Goal: Complete application form: Complete application form

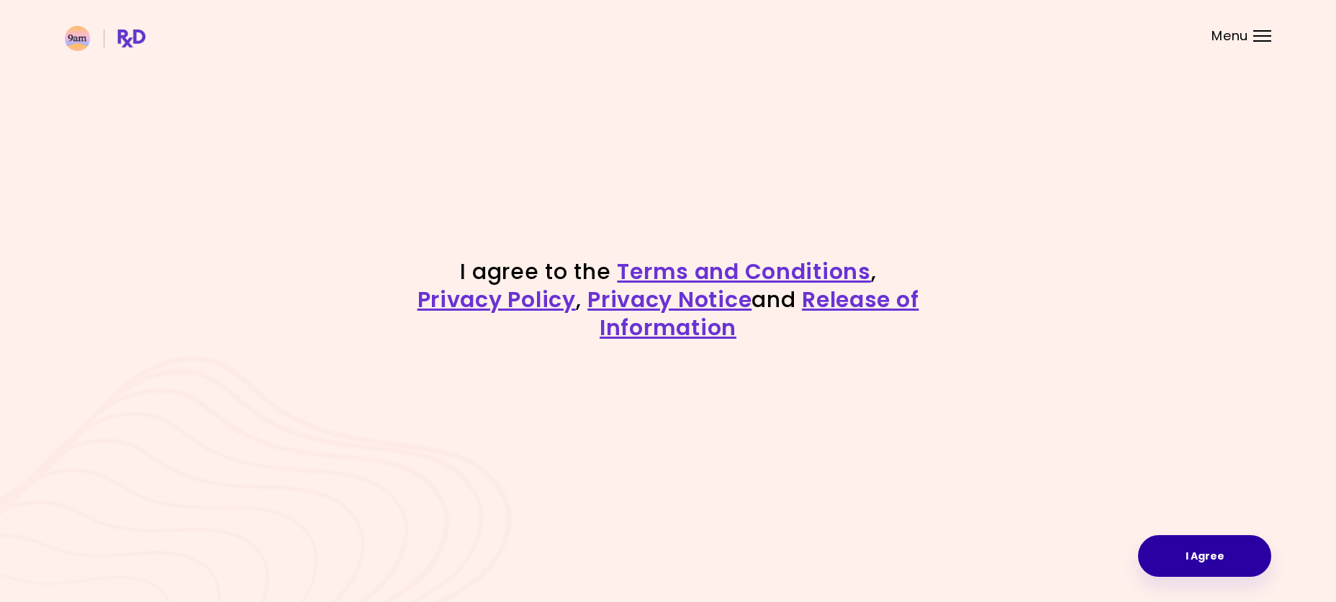
click at [1210, 569] on button "I Agree" at bounding box center [1204, 556] width 133 height 42
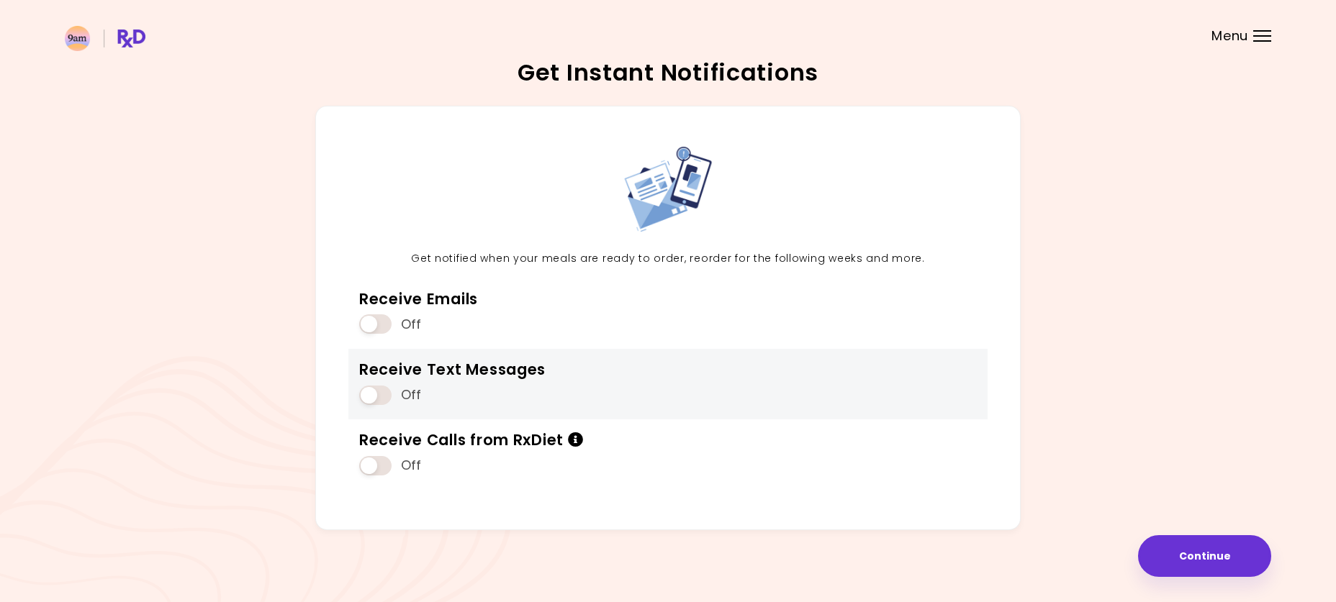
click at [375, 397] on span at bounding box center [375, 395] width 32 height 19
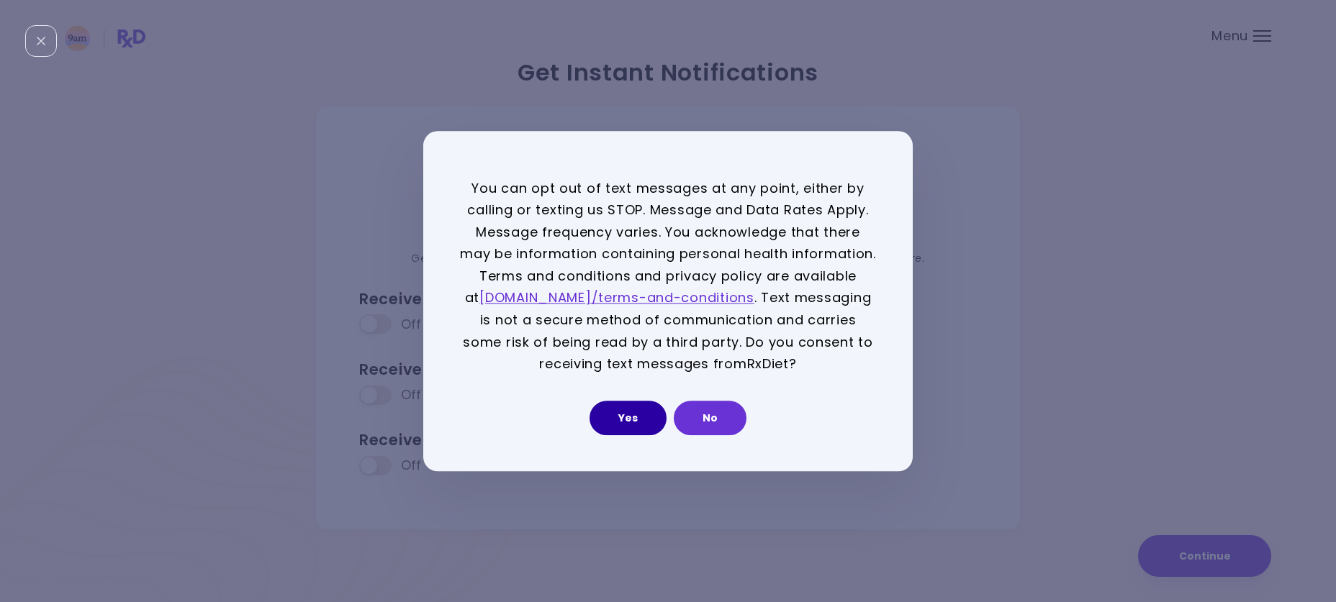
click at [628, 424] on button "Yes" at bounding box center [627, 418] width 77 height 35
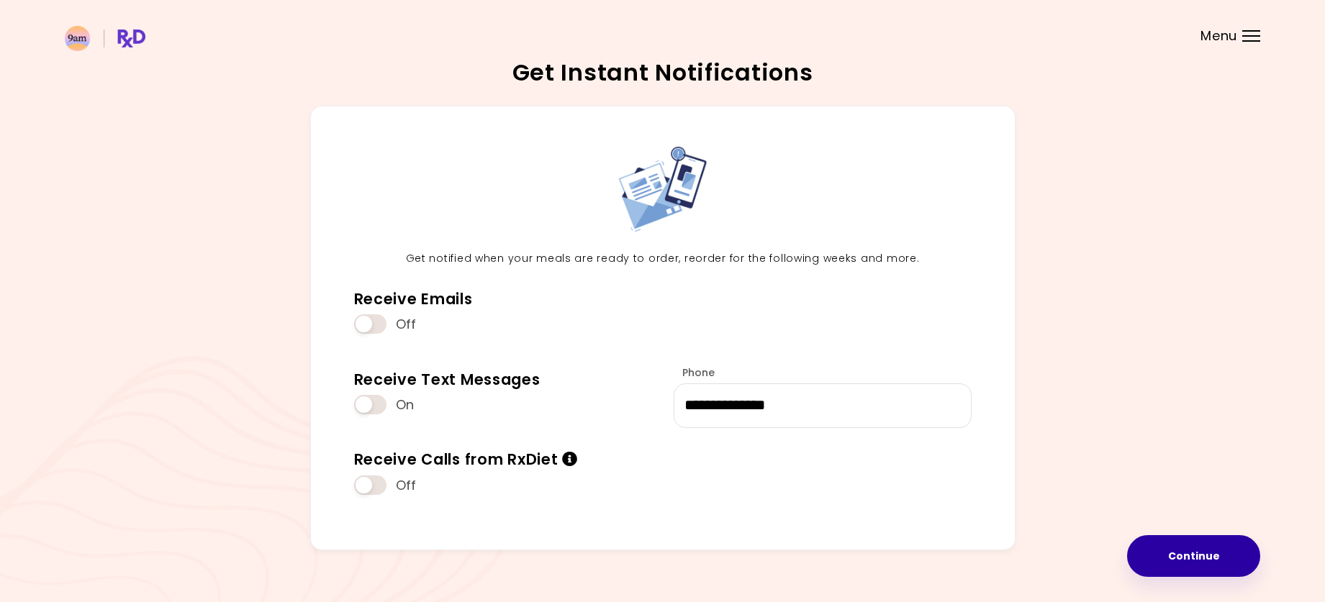
click at [1206, 558] on button "Continue" at bounding box center [1193, 556] width 133 height 42
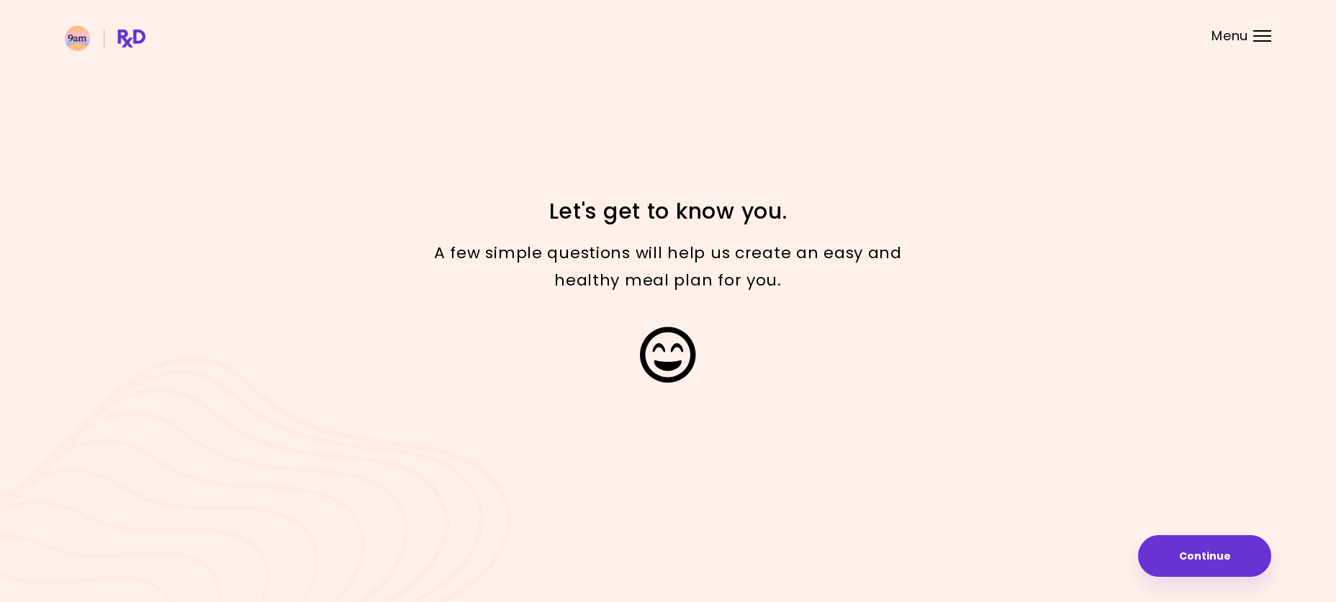
click at [1224, 556] on button "Continue" at bounding box center [1204, 556] width 133 height 42
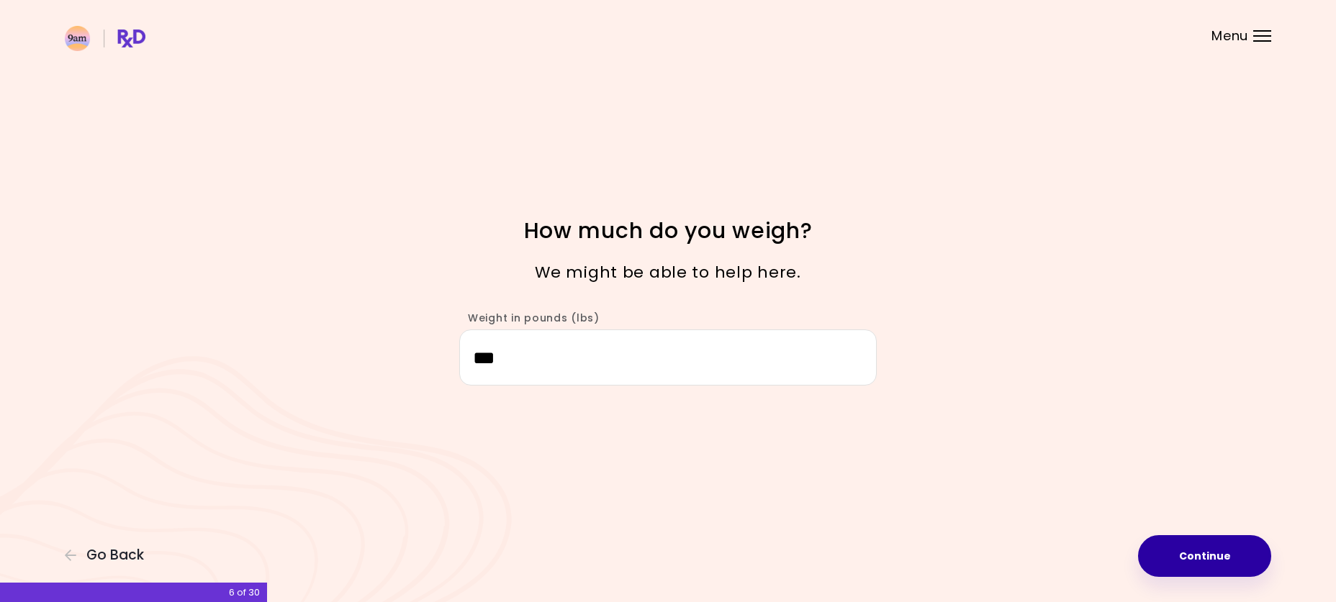
click at [1212, 550] on button "Continue" at bounding box center [1204, 556] width 133 height 42
select select "****"
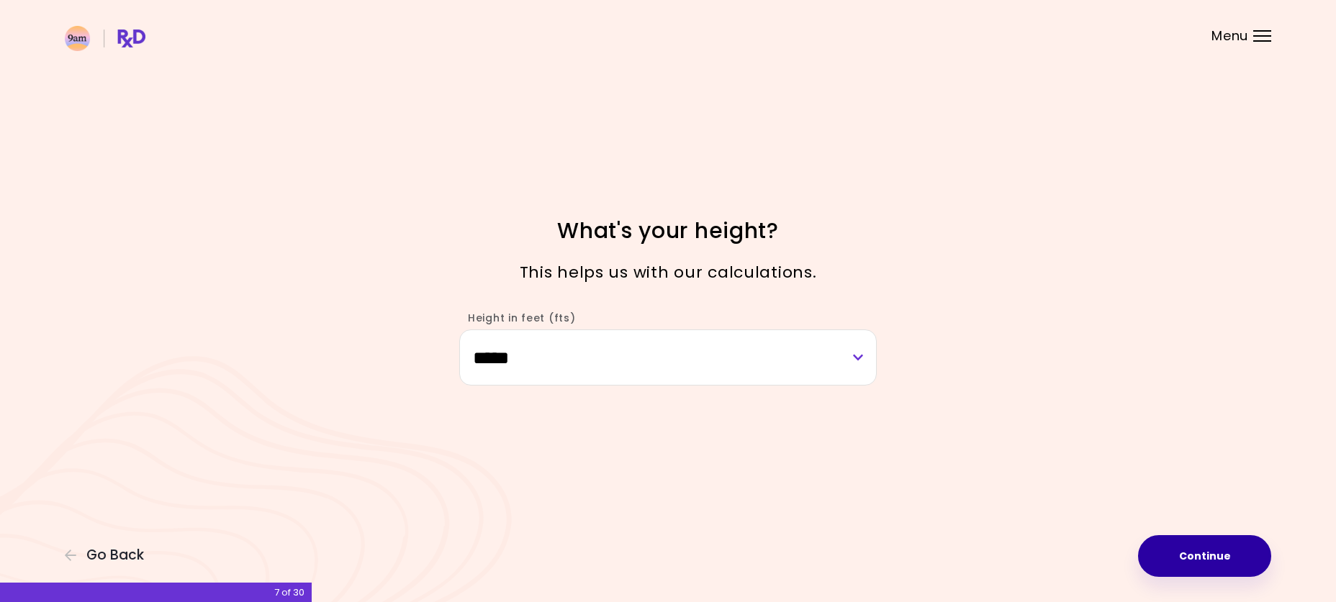
click at [1232, 550] on button "Continue" at bounding box center [1204, 556] width 133 height 42
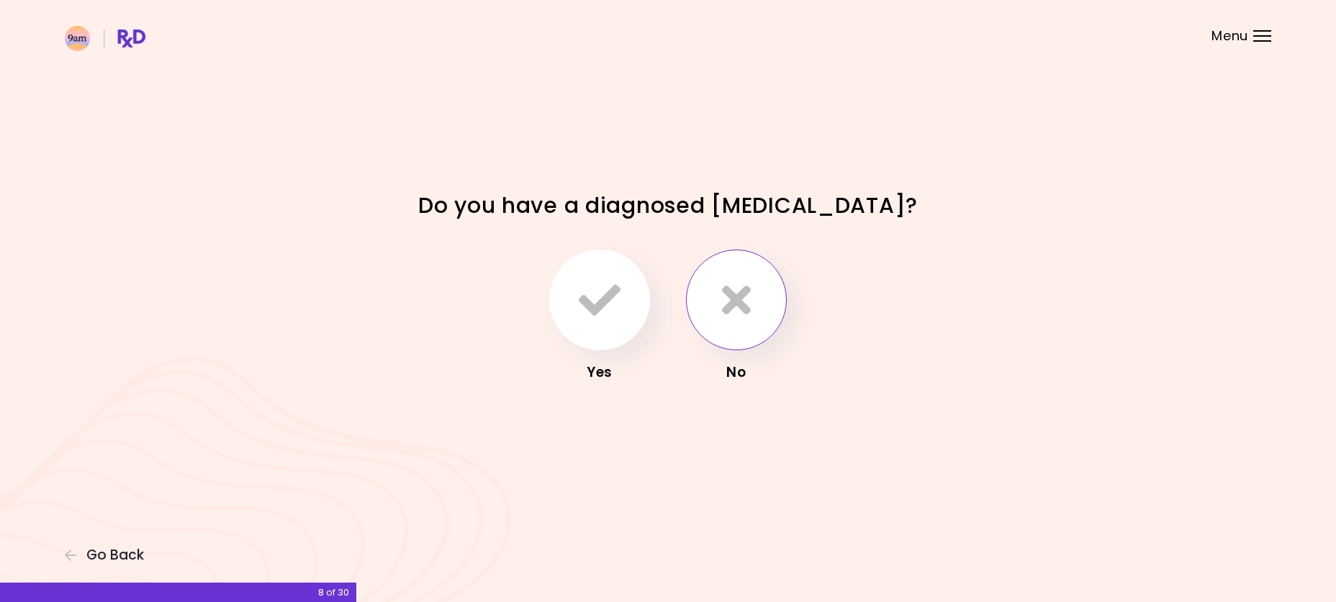
click at [756, 292] on button "button" at bounding box center [736, 300] width 101 height 101
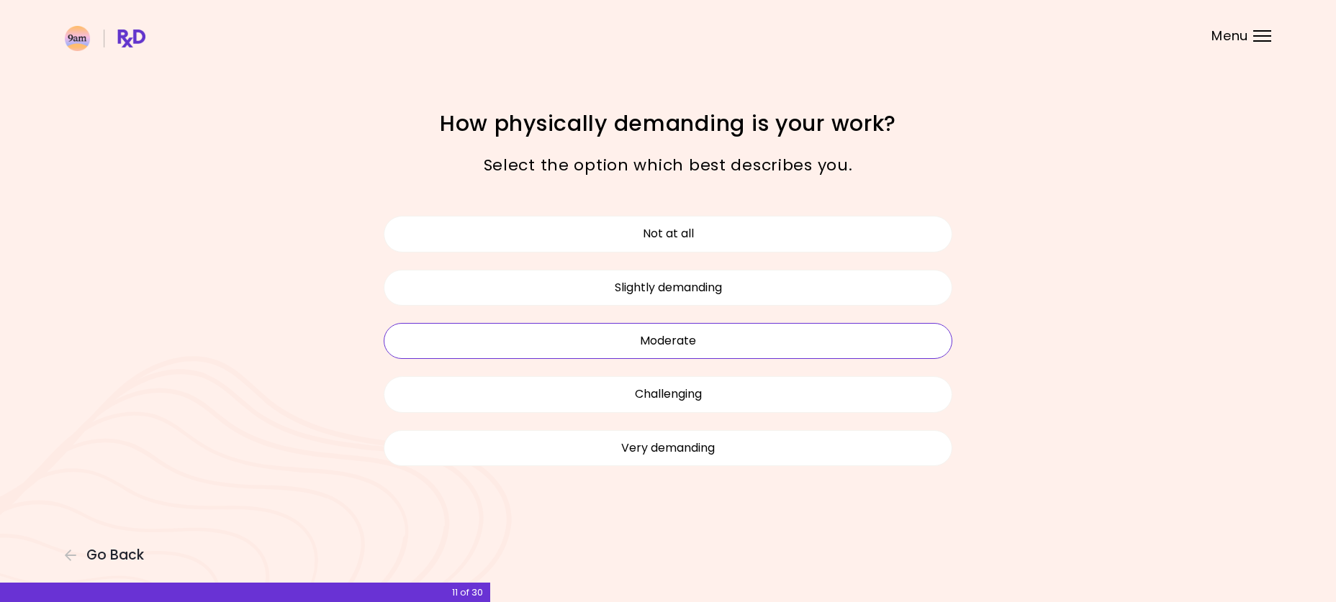
click at [710, 343] on button "Moderate" at bounding box center [668, 341] width 569 height 36
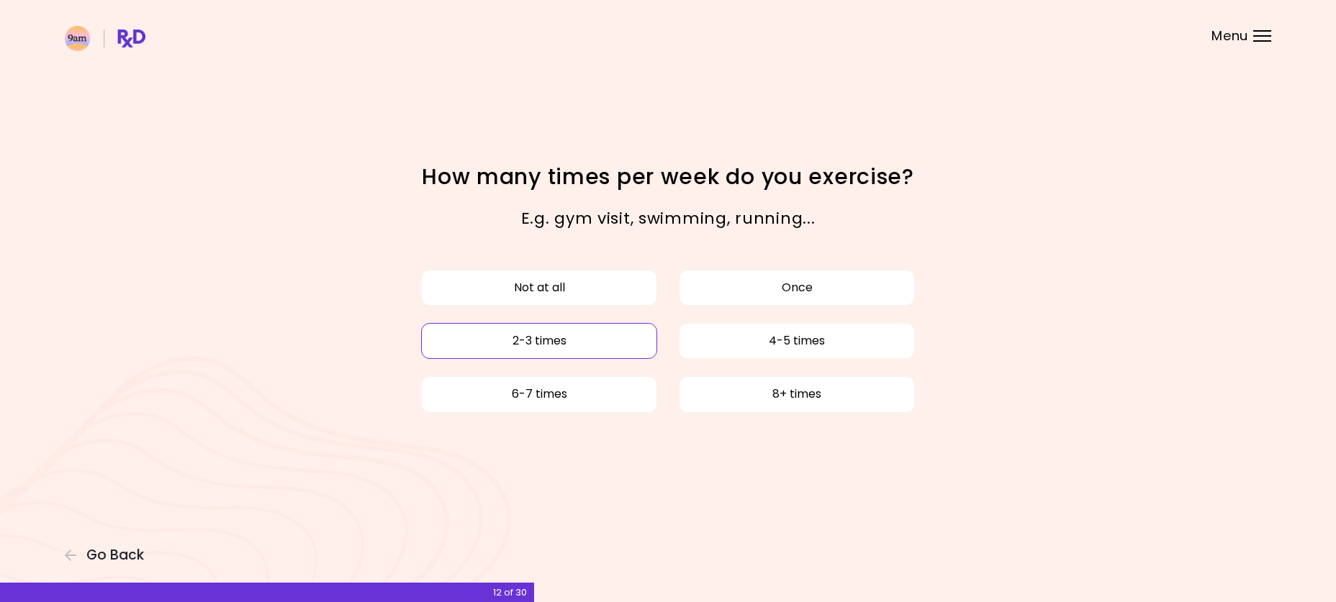
click at [554, 345] on button "2-3 times" at bounding box center [539, 341] width 236 height 36
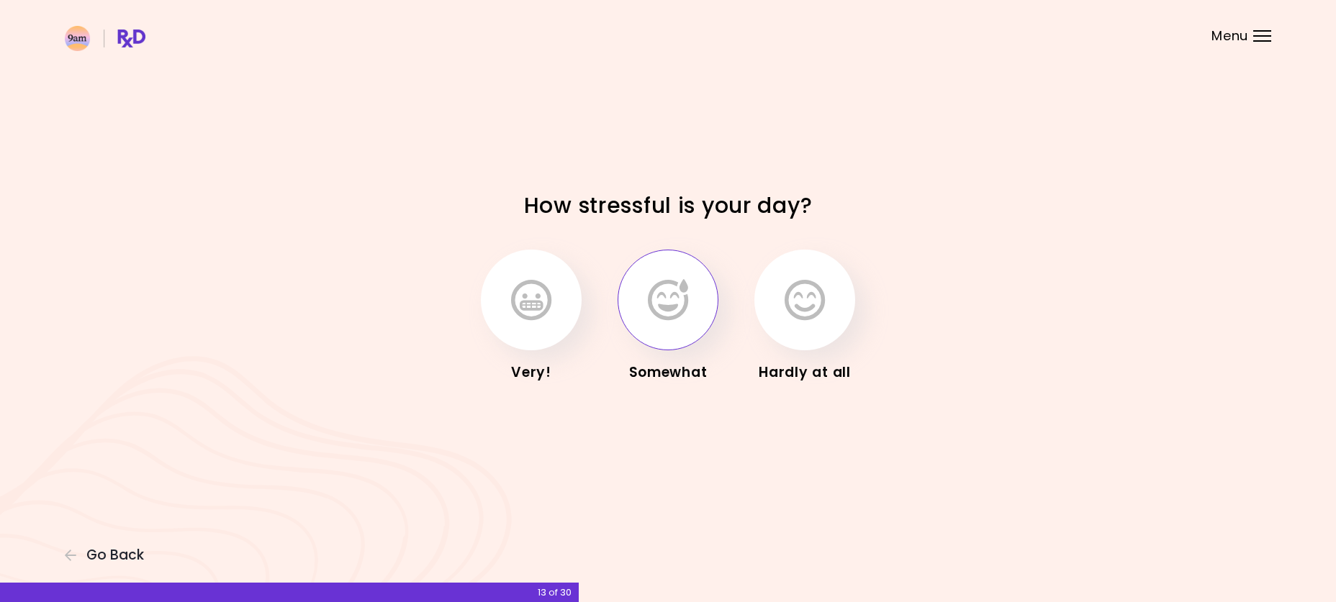
click at [641, 315] on button "button" at bounding box center [668, 300] width 101 height 101
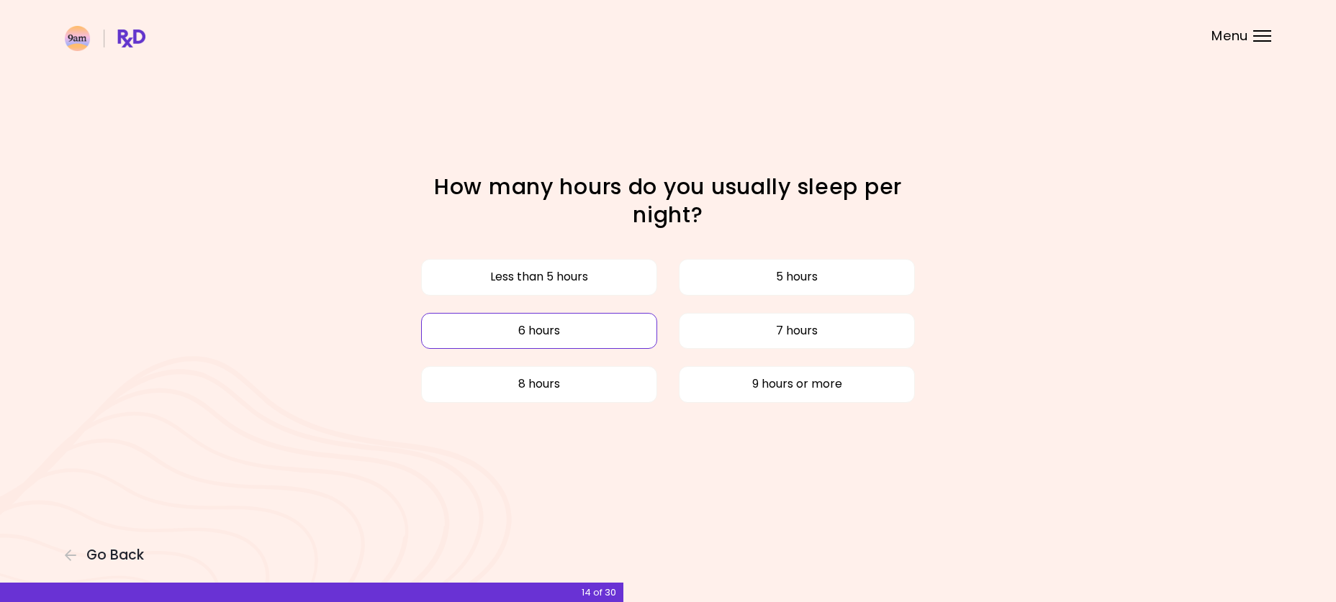
click at [587, 335] on button "6 hours" at bounding box center [539, 331] width 236 height 36
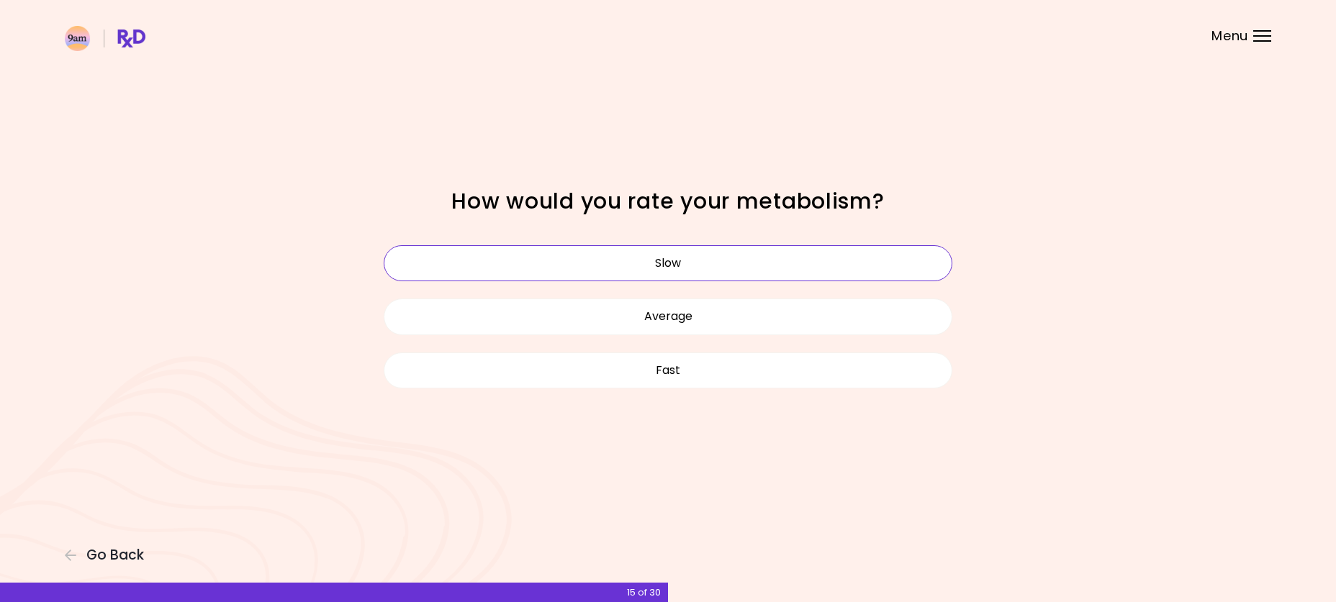
click at [710, 268] on button "Slow" at bounding box center [668, 263] width 569 height 36
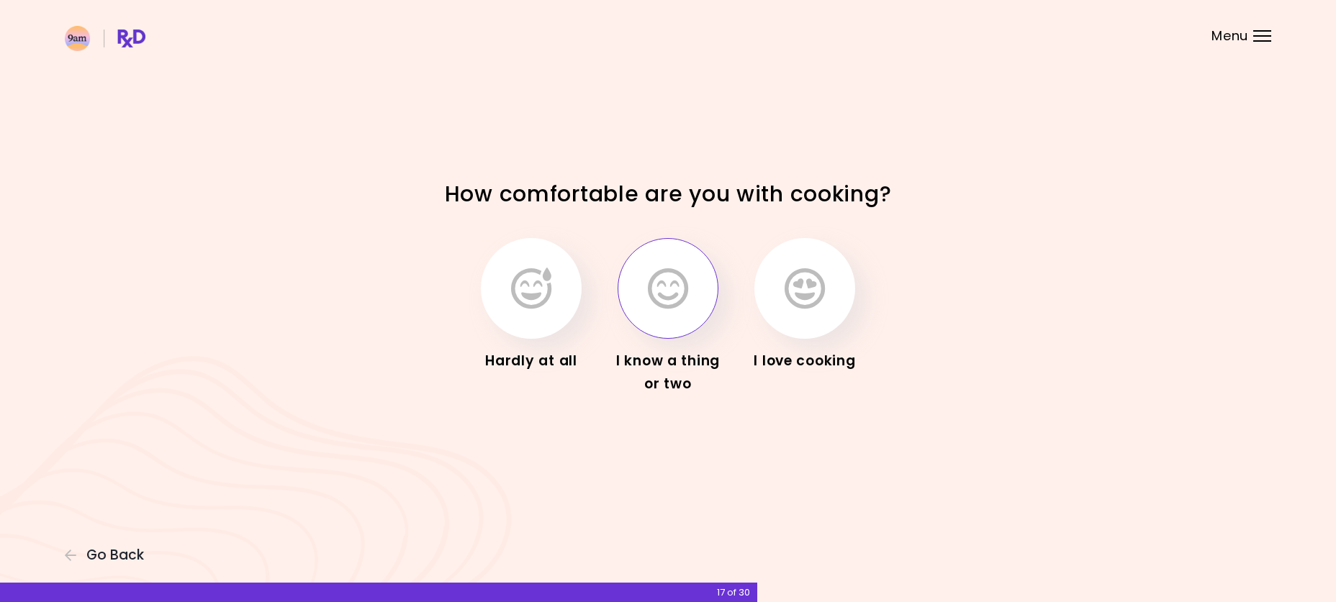
click at [656, 303] on icon "button" at bounding box center [668, 289] width 40 height 42
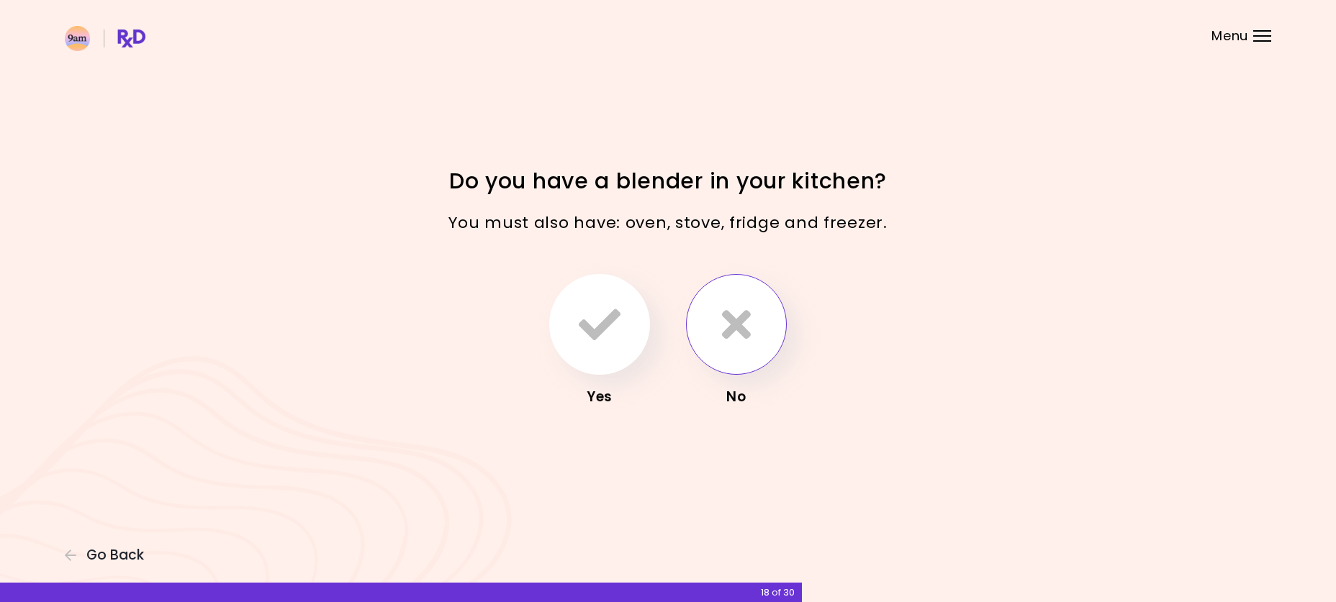
click at [728, 333] on icon "button" at bounding box center [736, 325] width 29 height 42
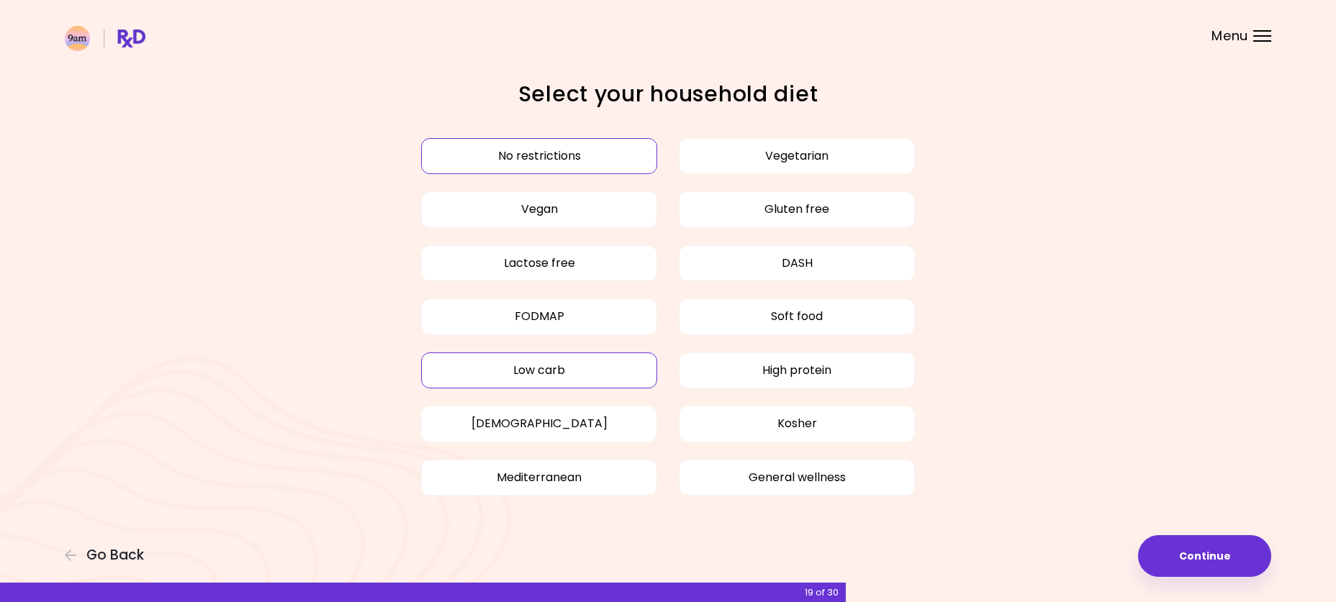
click at [554, 370] on button "Low carb" at bounding box center [539, 371] width 236 height 36
click at [1209, 550] on button "Continue" at bounding box center [1204, 556] width 133 height 42
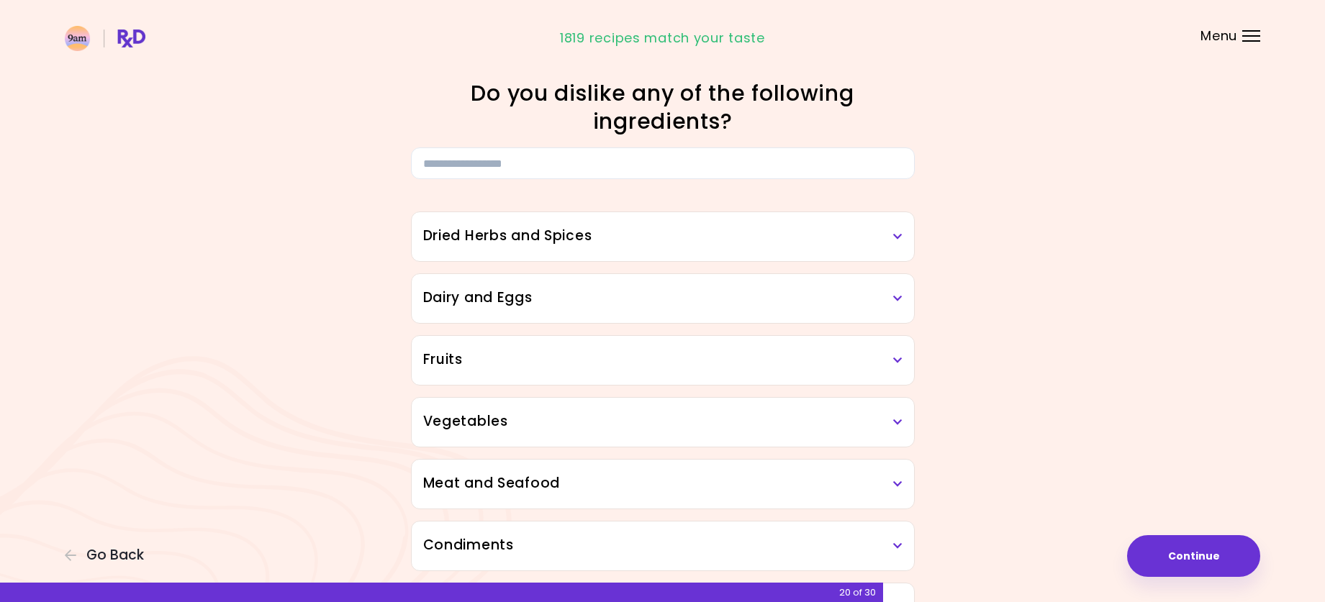
click at [903, 238] on div "Dried Herbs and Spices" at bounding box center [663, 236] width 502 height 49
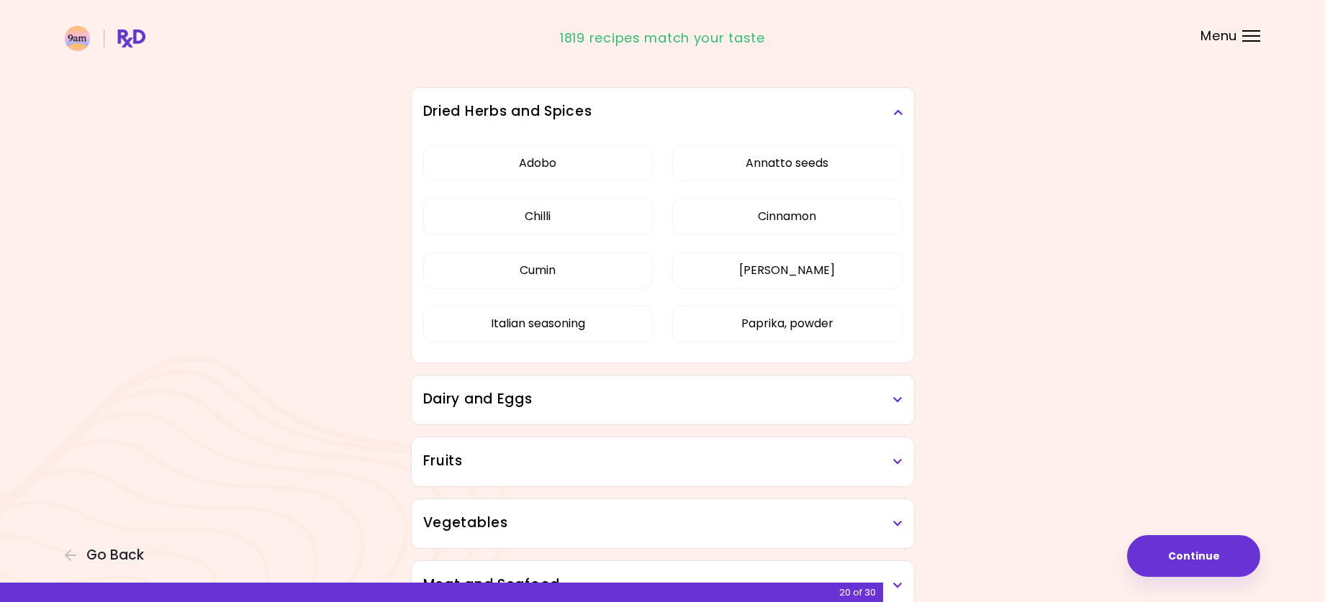
scroll to position [144, 0]
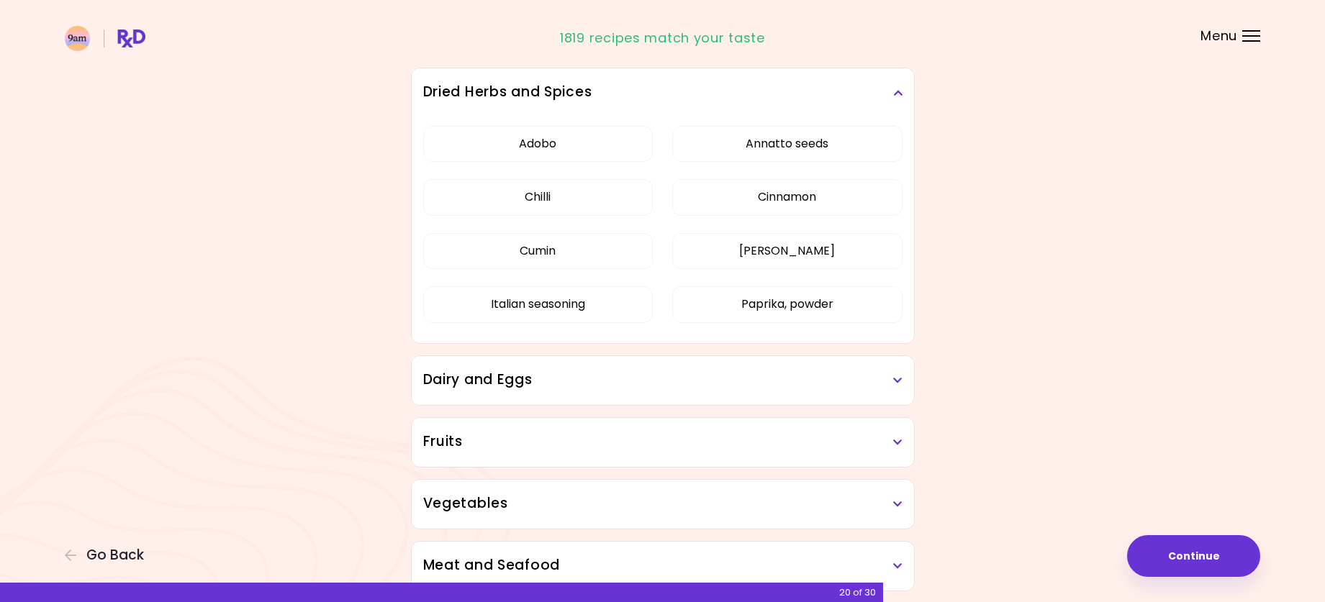
click at [782, 394] on div "Dairy and Eggs" at bounding box center [663, 380] width 502 height 49
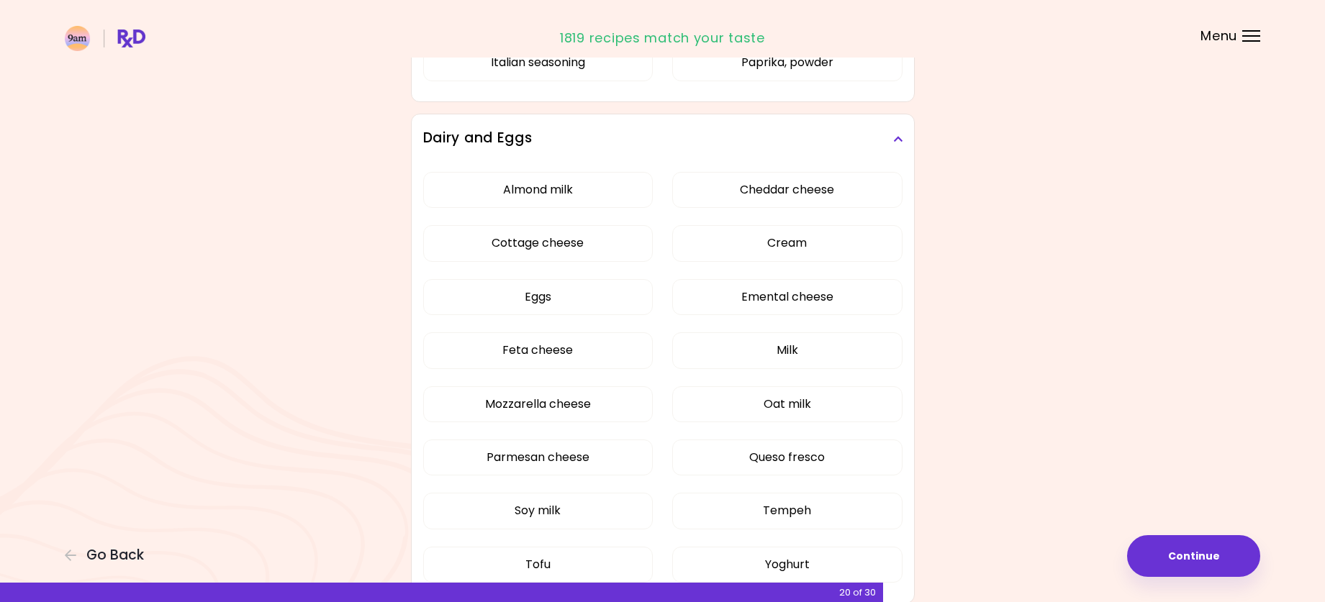
scroll to position [432, 0]
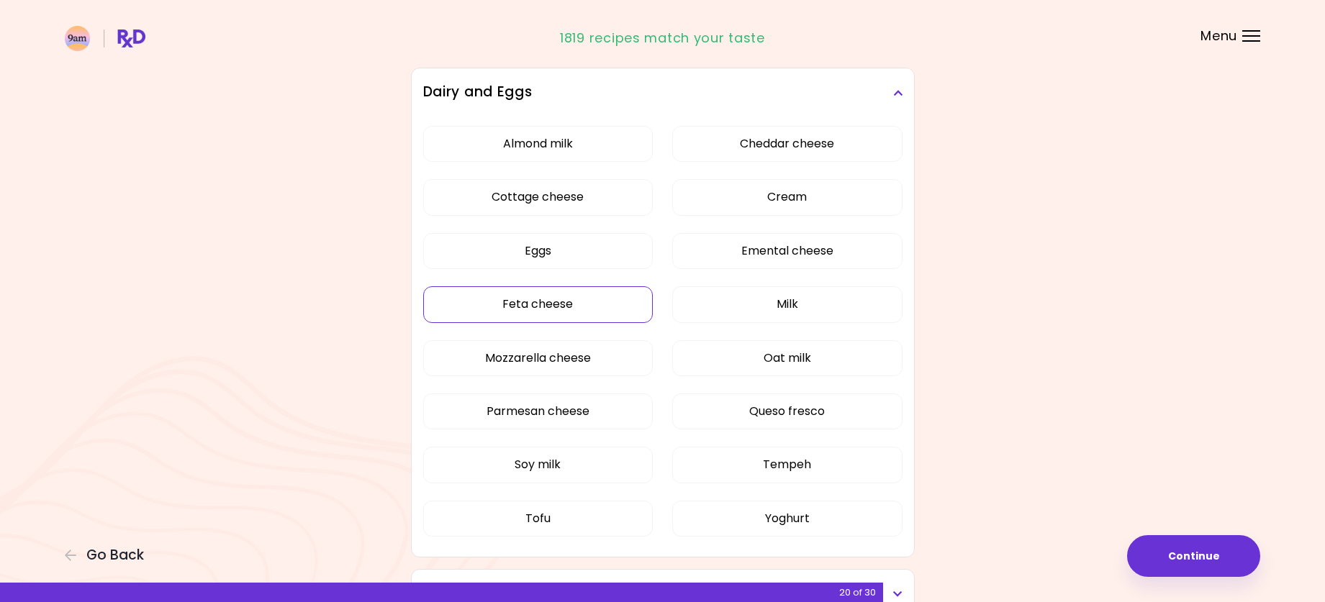
click at [588, 302] on div "Almond milk Cheddar cheese Cottage cheese Cream Eggs Emental cheese Feta cheese…" at bounding box center [662, 337] width 479 height 440
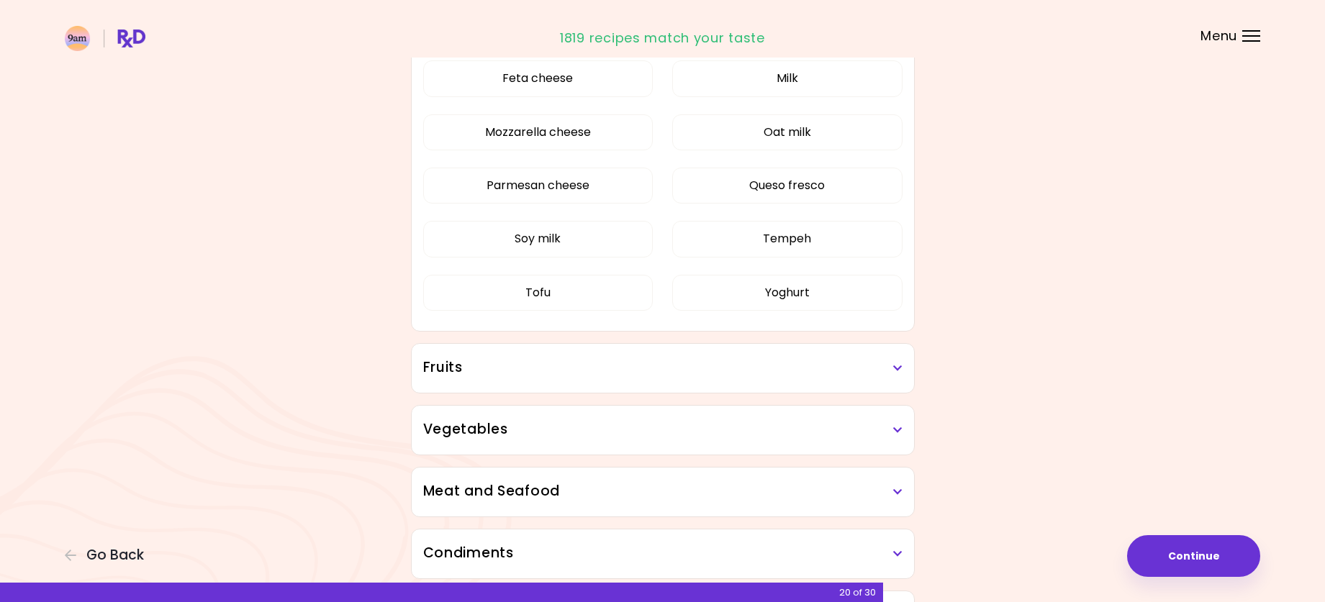
click at [869, 361] on h3 "Fruits" at bounding box center [662, 368] width 479 height 21
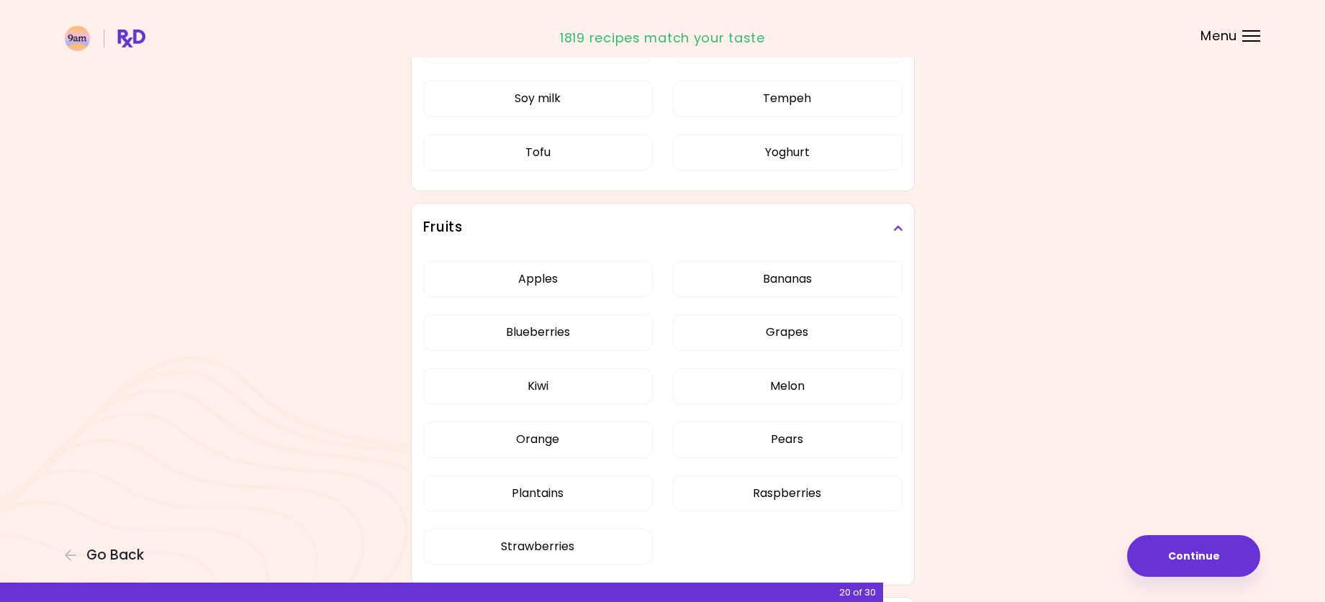
scroll to position [576, 0]
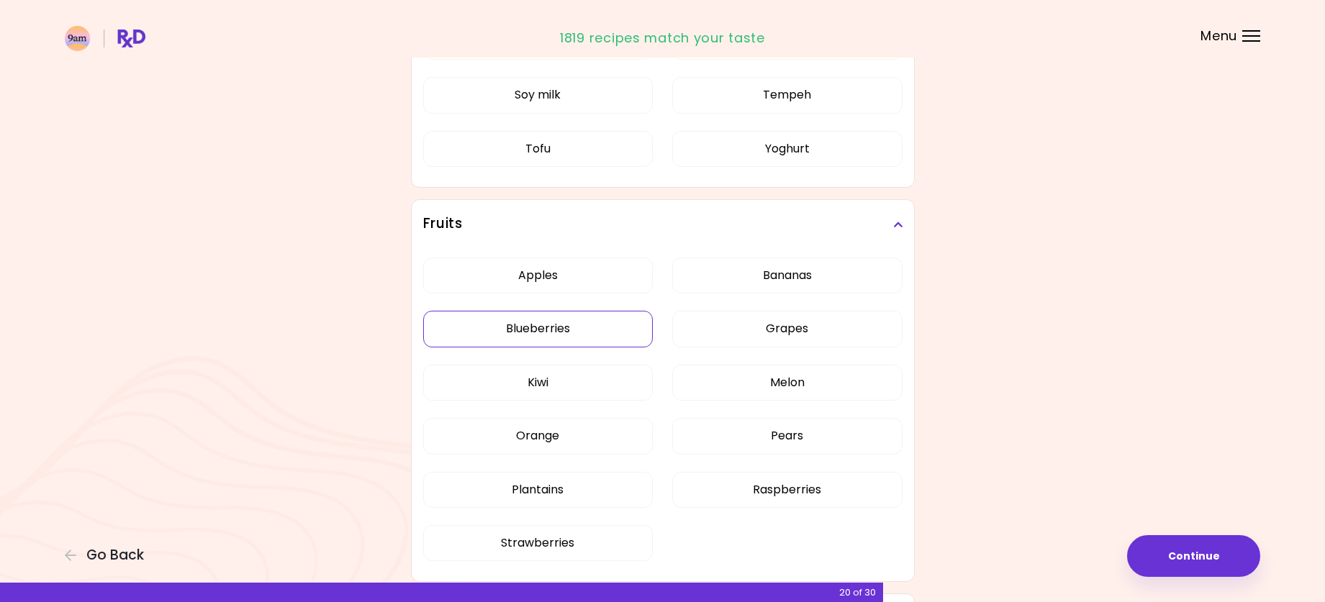
click at [610, 334] on div "Apples Bananas Blueberries Grapes Kiwi Melon Orange Pears Plantains Raspberries…" at bounding box center [662, 415] width 479 height 333
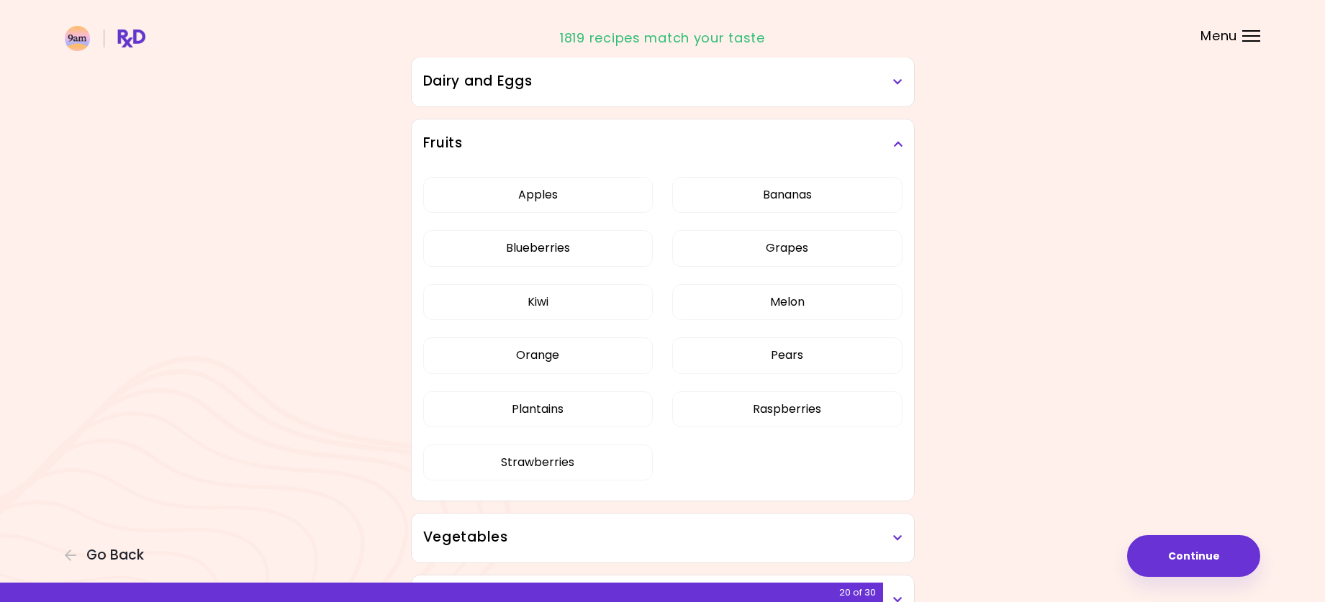
scroll to position [216, 0]
click at [813, 413] on button "Raspberries" at bounding box center [787, 410] width 230 height 36
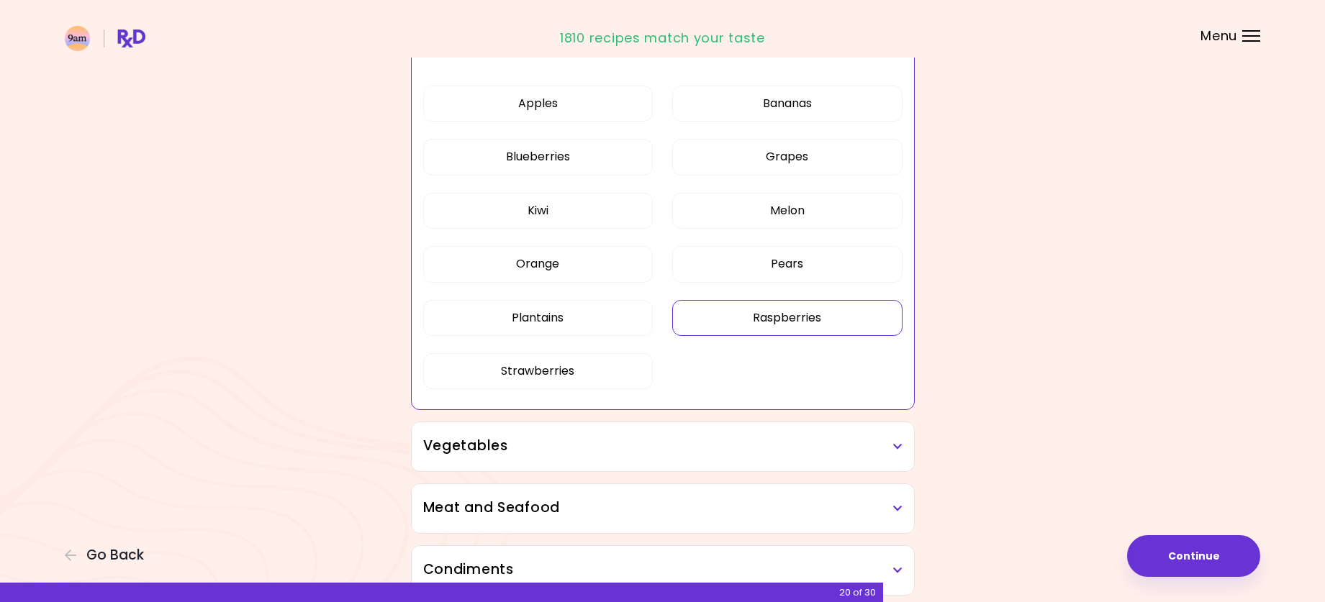
scroll to position [288, 0]
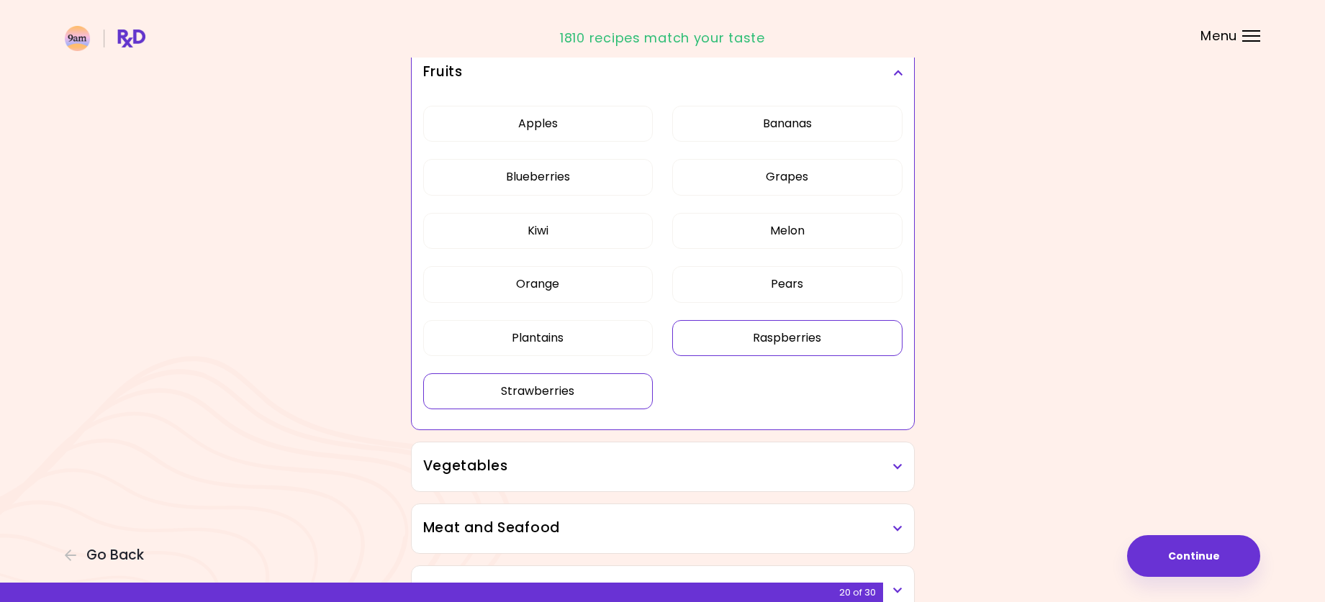
click at [574, 397] on button "Strawberries" at bounding box center [538, 392] width 230 height 36
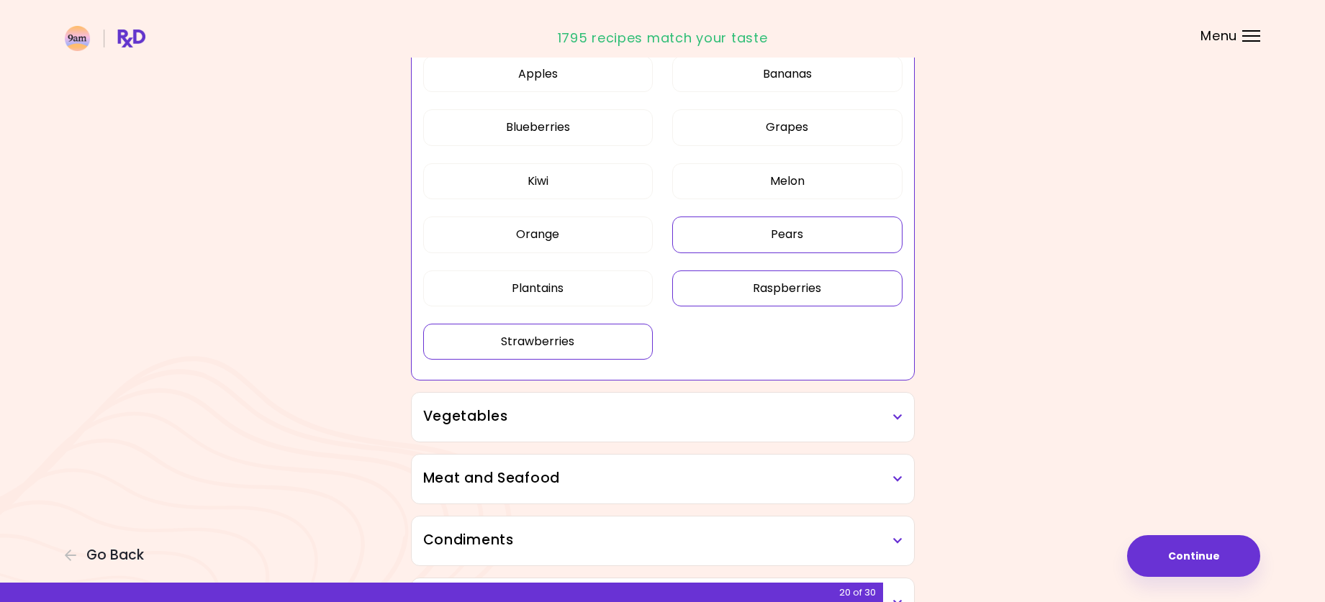
scroll to position [432, 0]
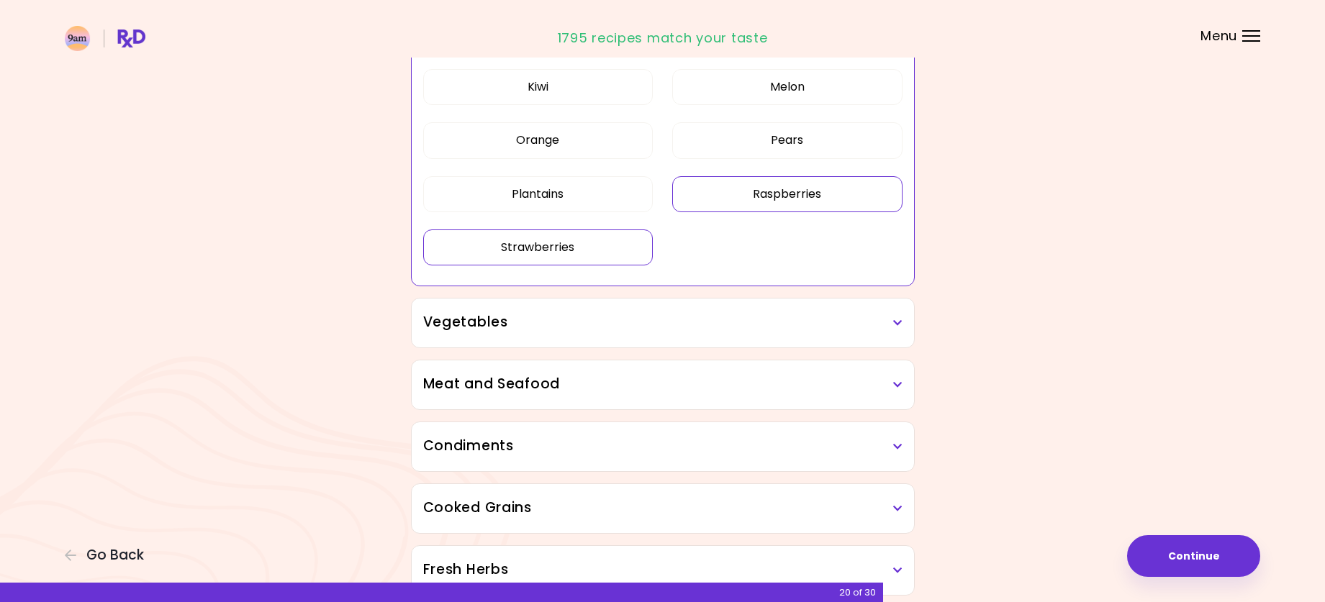
click at [759, 314] on div "Vegetables" at bounding box center [663, 323] width 502 height 49
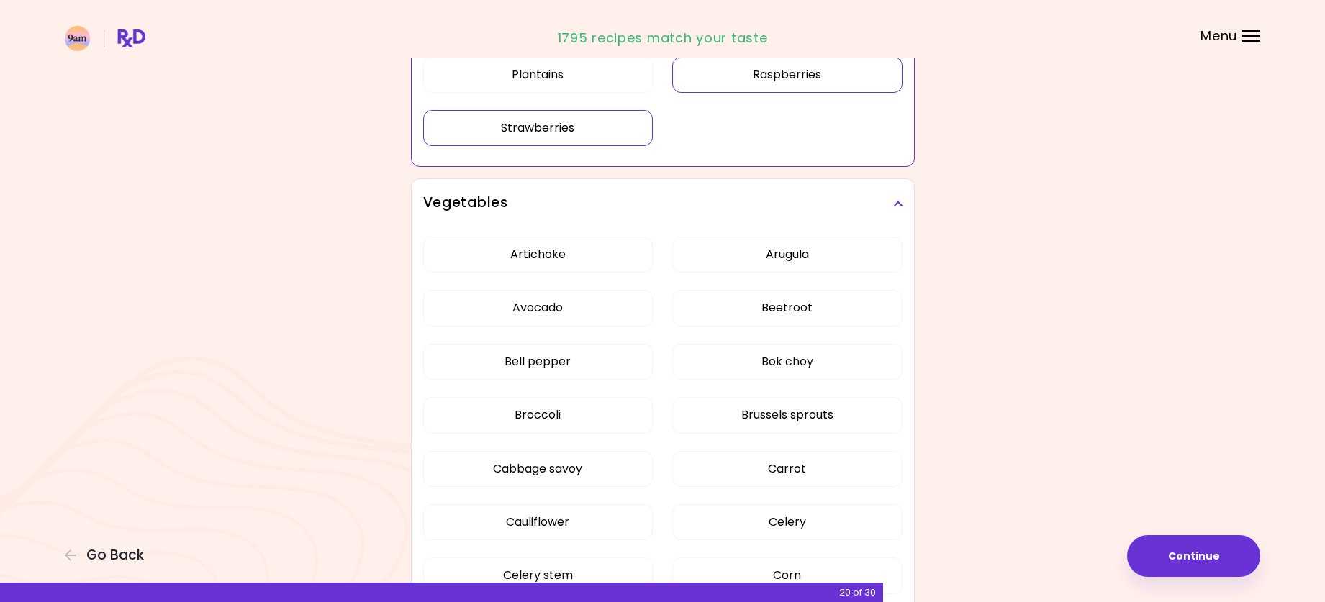
scroll to position [648, 0]
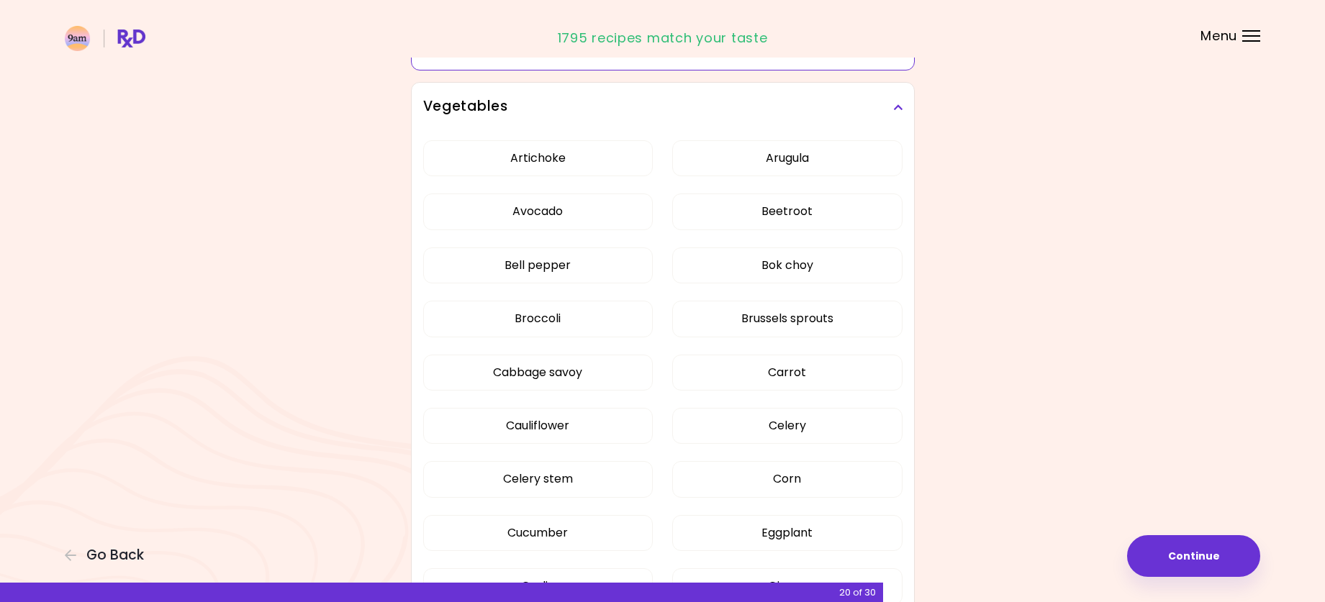
click at [567, 150] on div "Artichoke Arugula Avocado Beetroot Bell pepper Bok choy Broccoli Brussels sprou…" at bounding box center [662, 566] width 479 height 869
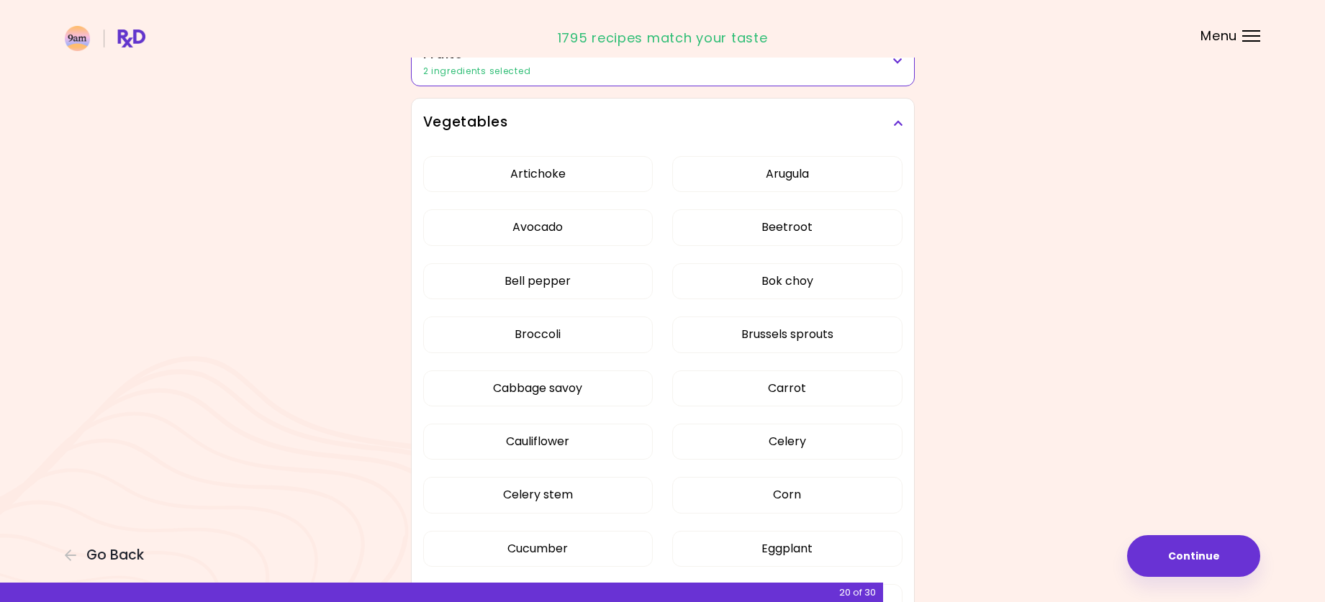
scroll to position [288, 0]
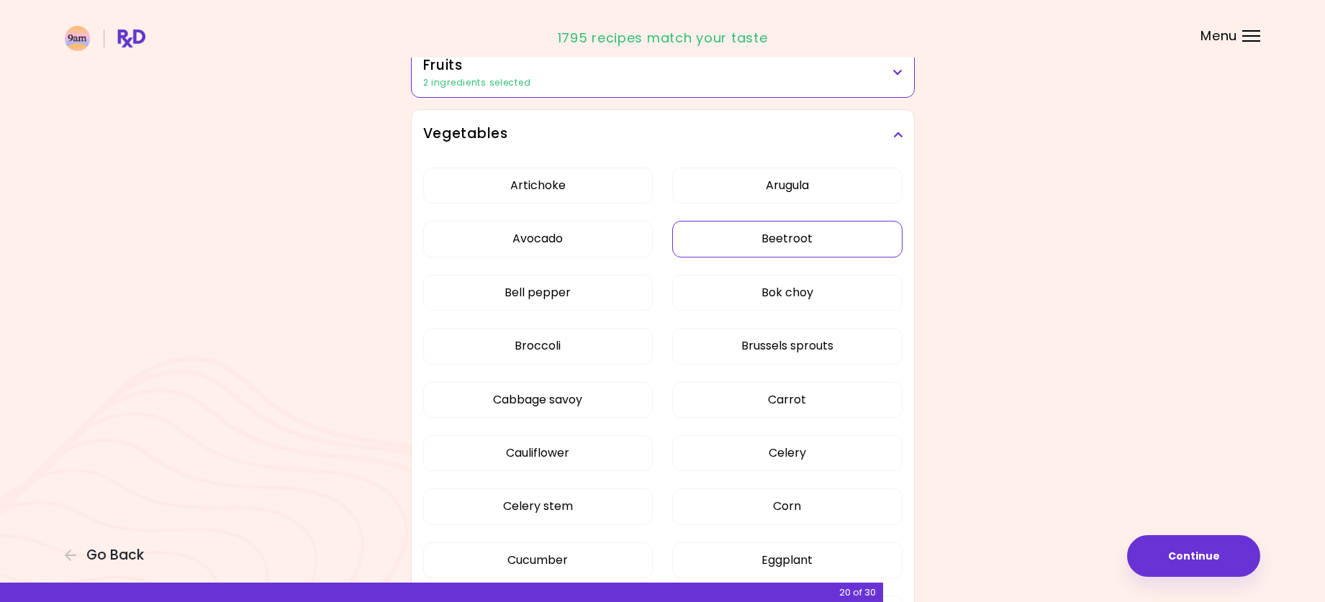
click at [818, 243] on button "Beetroot" at bounding box center [787, 239] width 230 height 36
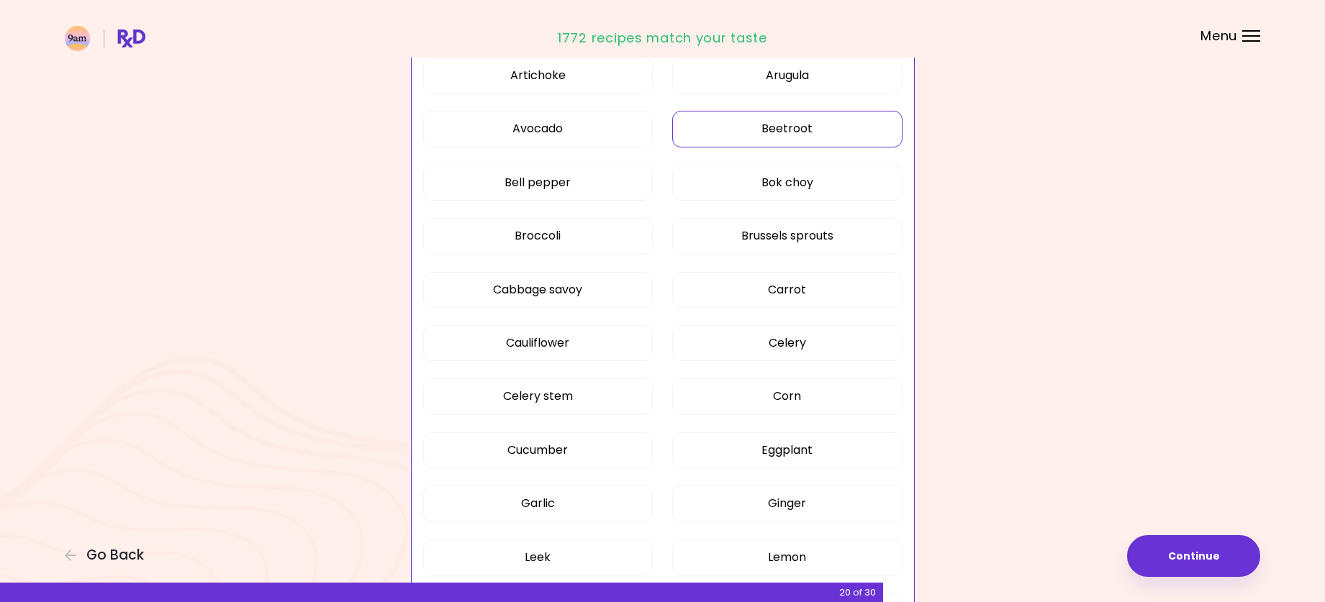
scroll to position [432, 0]
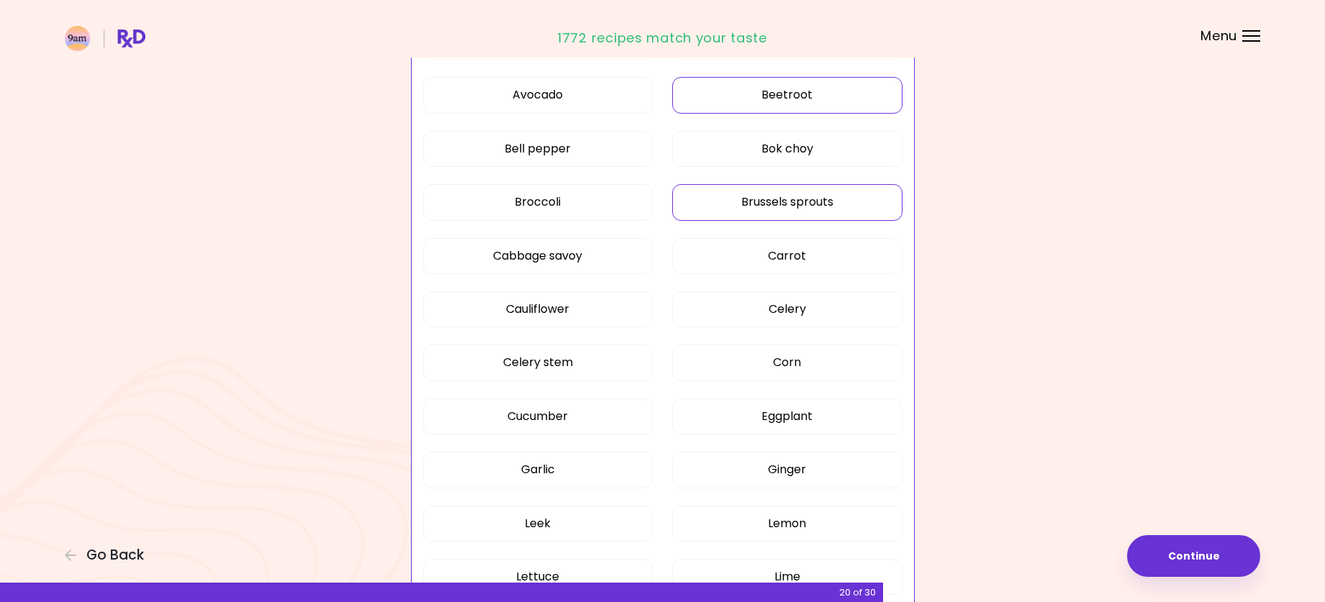
click at [786, 204] on button "Brussels sprouts" at bounding box center [787, 202] width 230 height 36
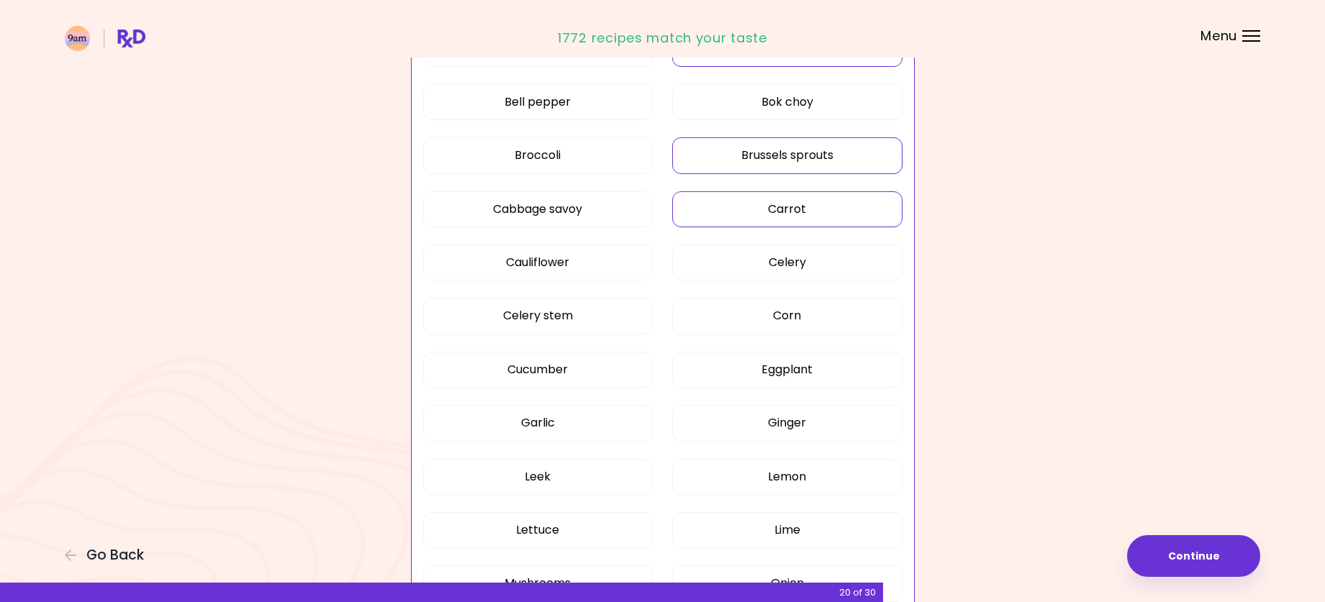
scroll to position [504, 0]
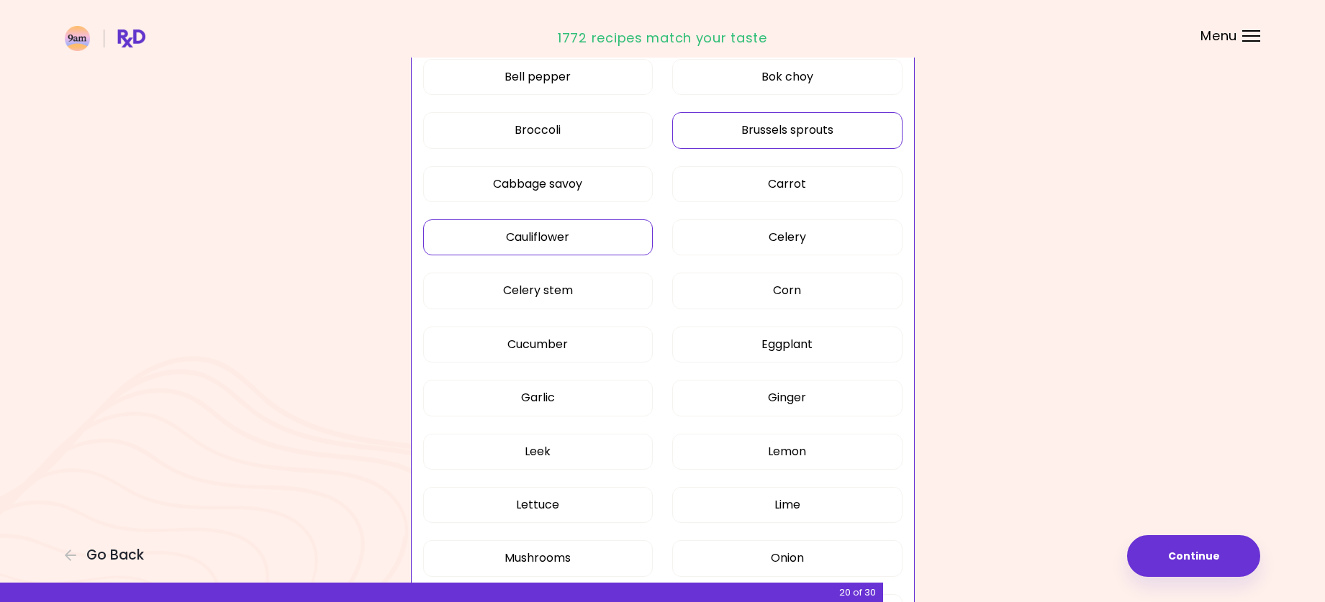
click at [619, 239] on button "Cauliflower" at bounding box center [538, 238] width 230 height 36
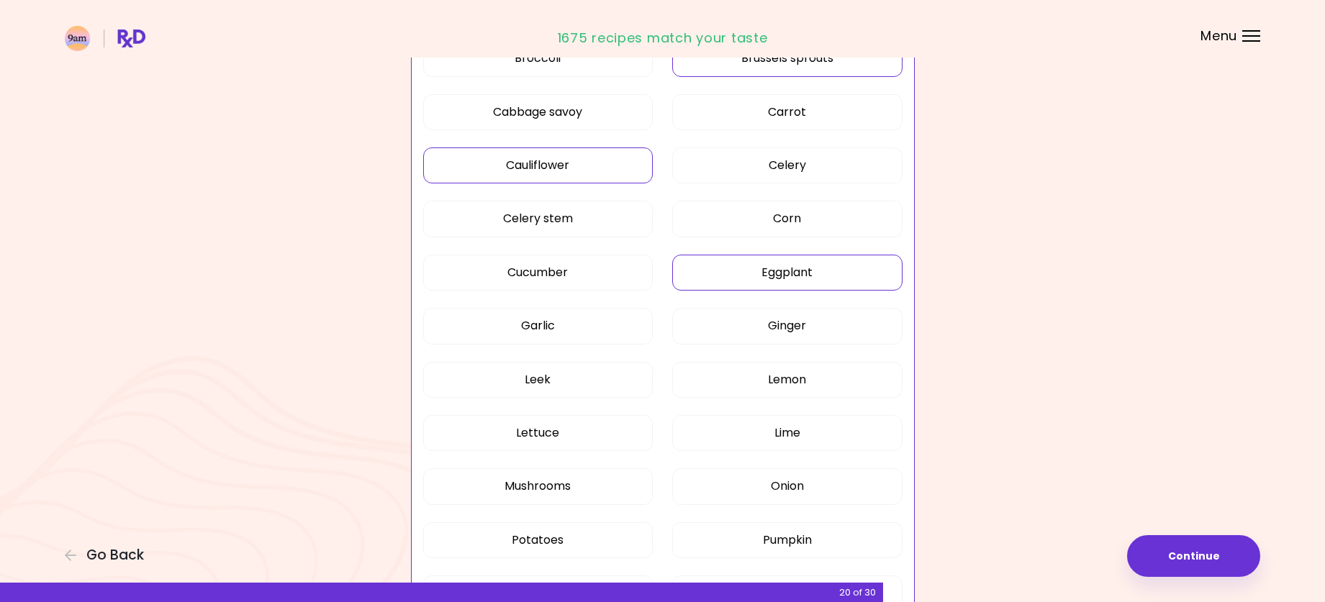
click at [787, 281] on button "Eggplant" at bounding box center [787, 273] width 230 height 36
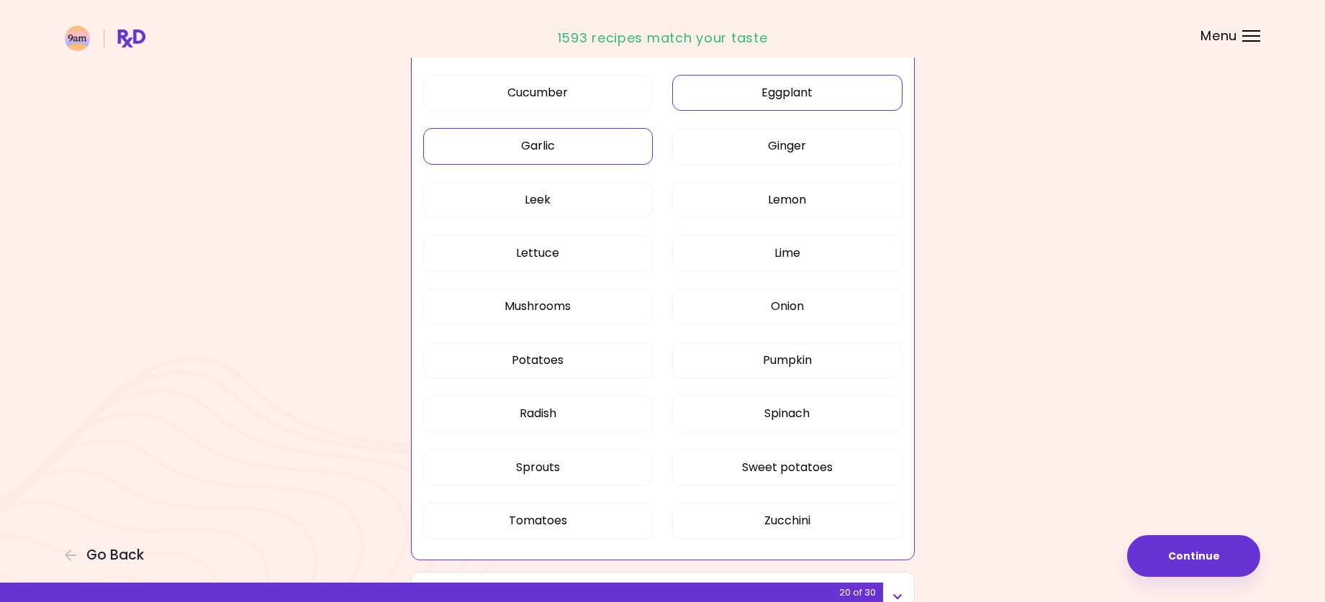
scroll to position [792, 0]
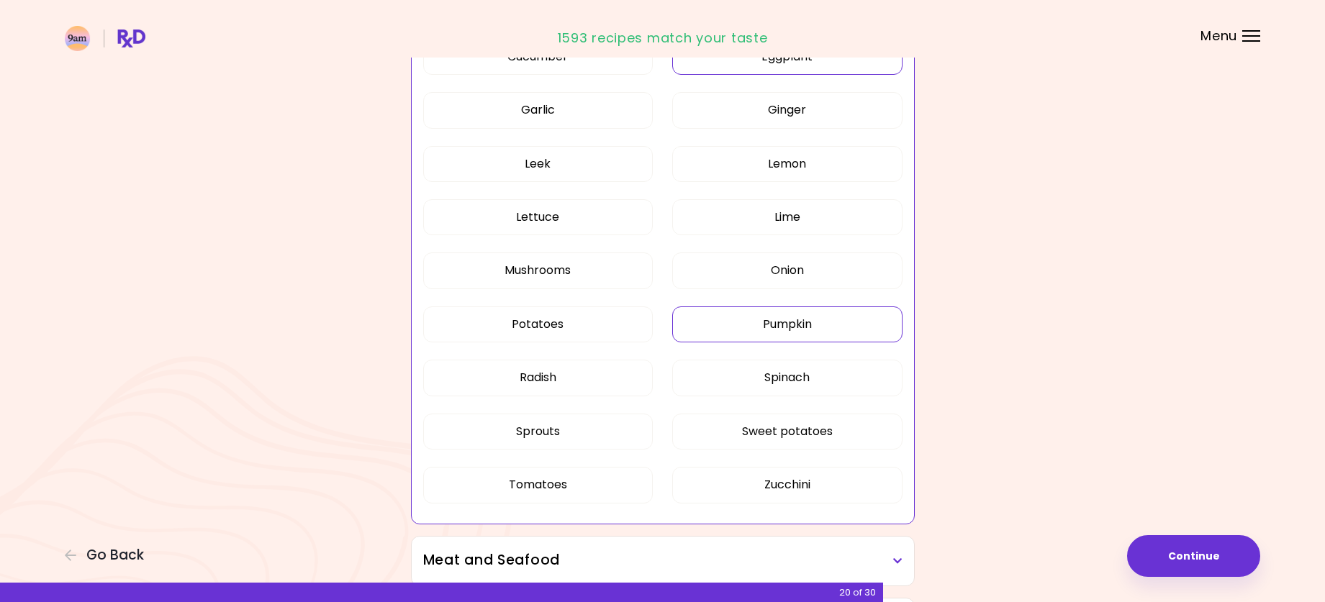
click at [768, 330] on button "Pumpkin" at bounding box center [787, 325] width 230 height 36
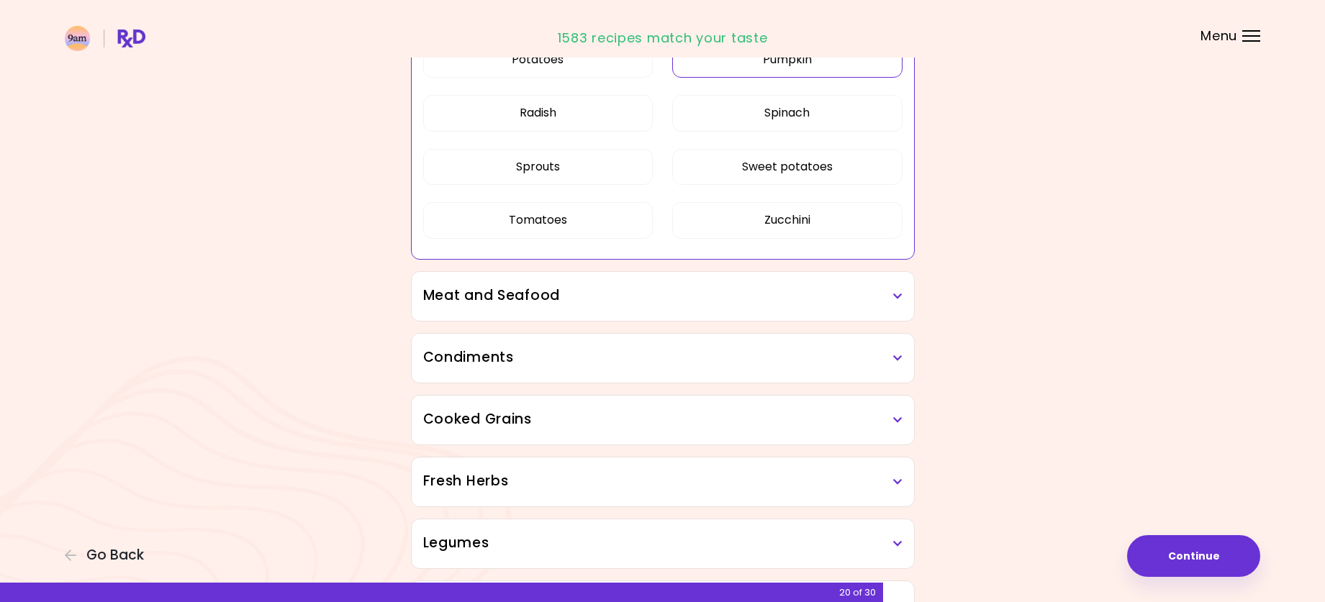
scroll to position [1080, 0]
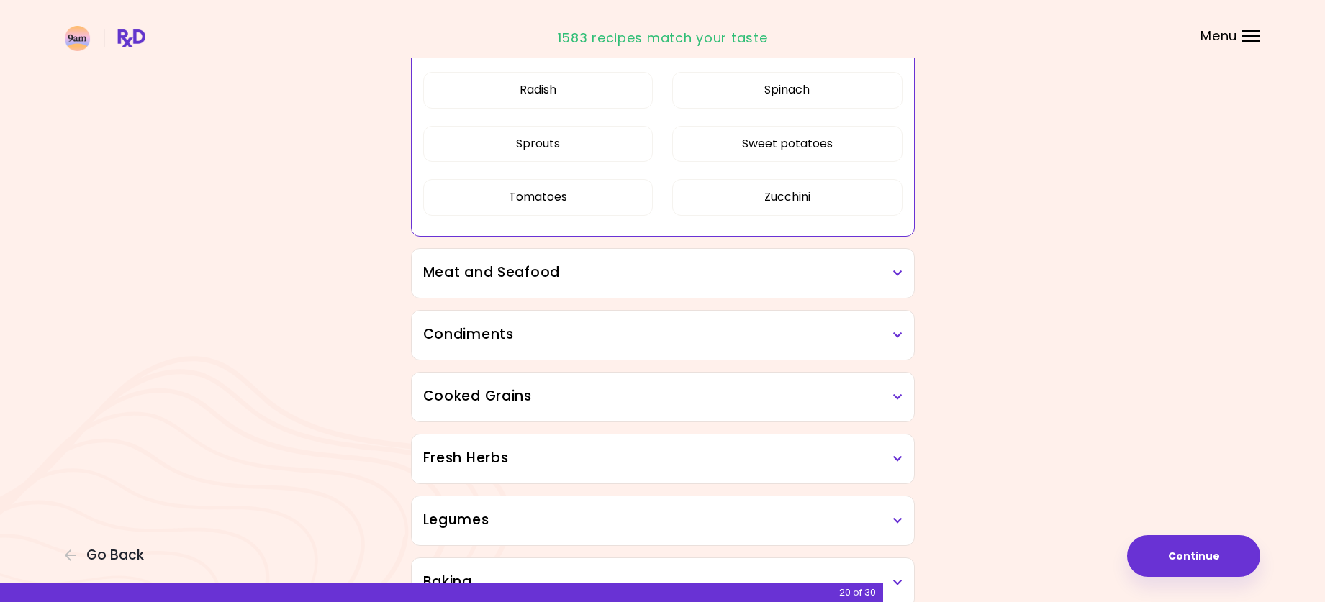
click at [578, 282] on h3 "Meat and Seafood" at bounding box center [662, 273] width 479 height 21
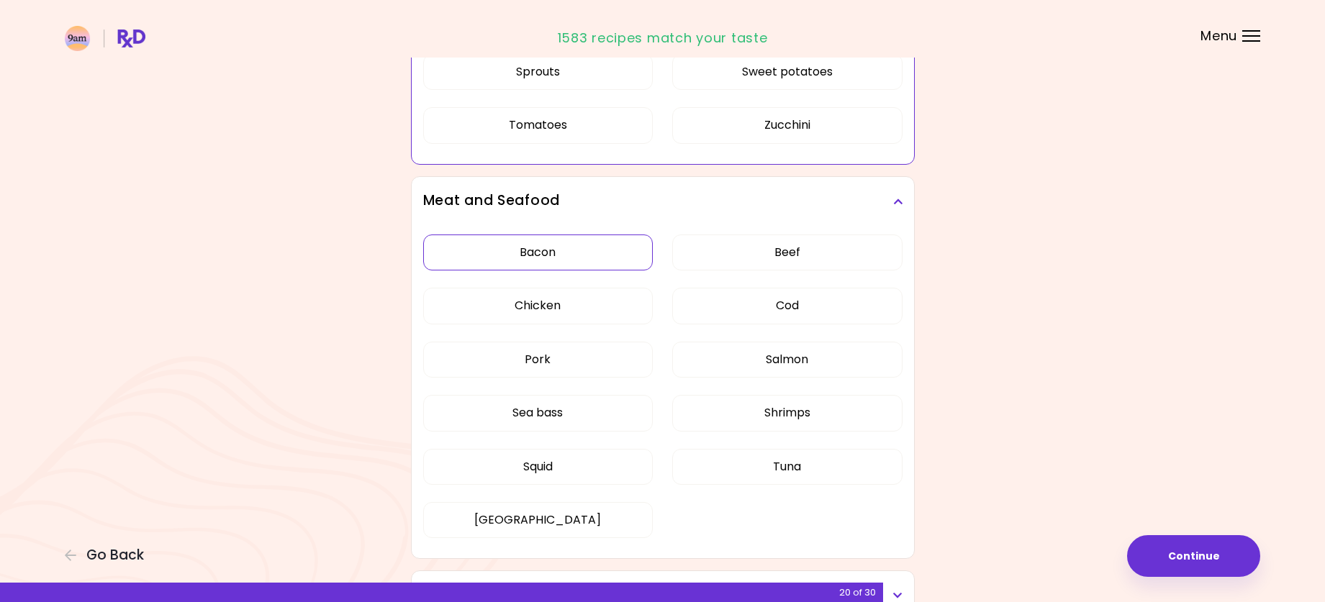
scroll to position [1224, 0]
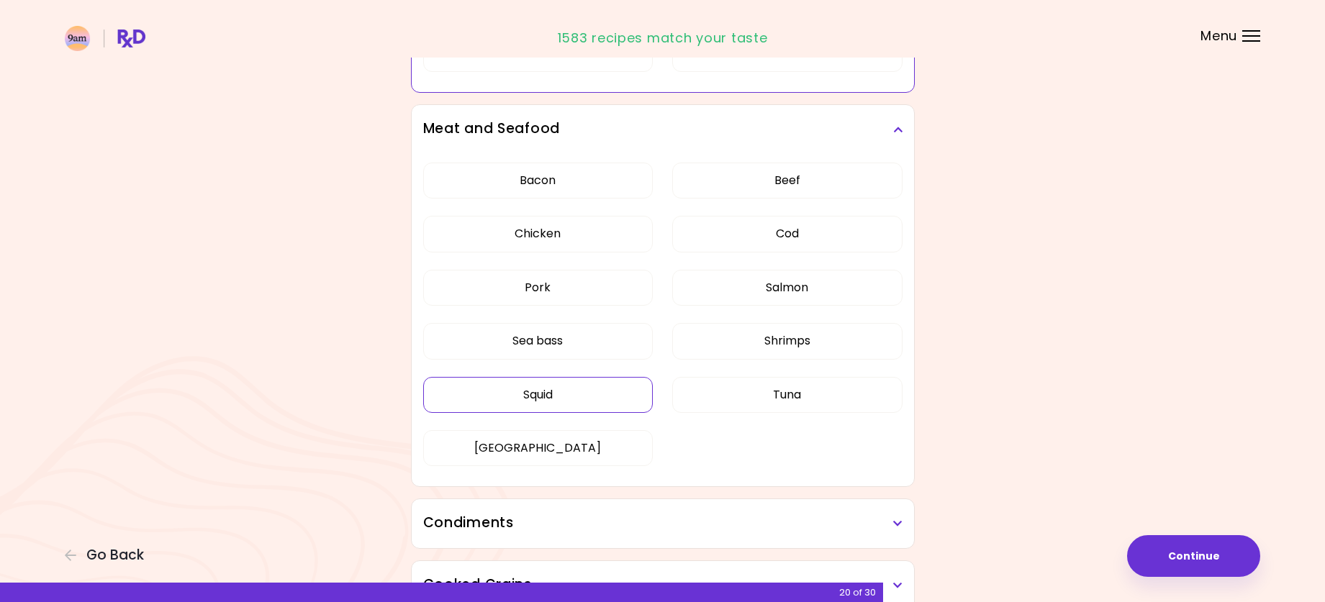
click at [592, 400] on div "Dried Herbs and Spices Adobo Annatto seeds Chilli Cinnamon Cumin [PERSON_NAME] …" at bounding box center [663, 62] width 518 height 2213
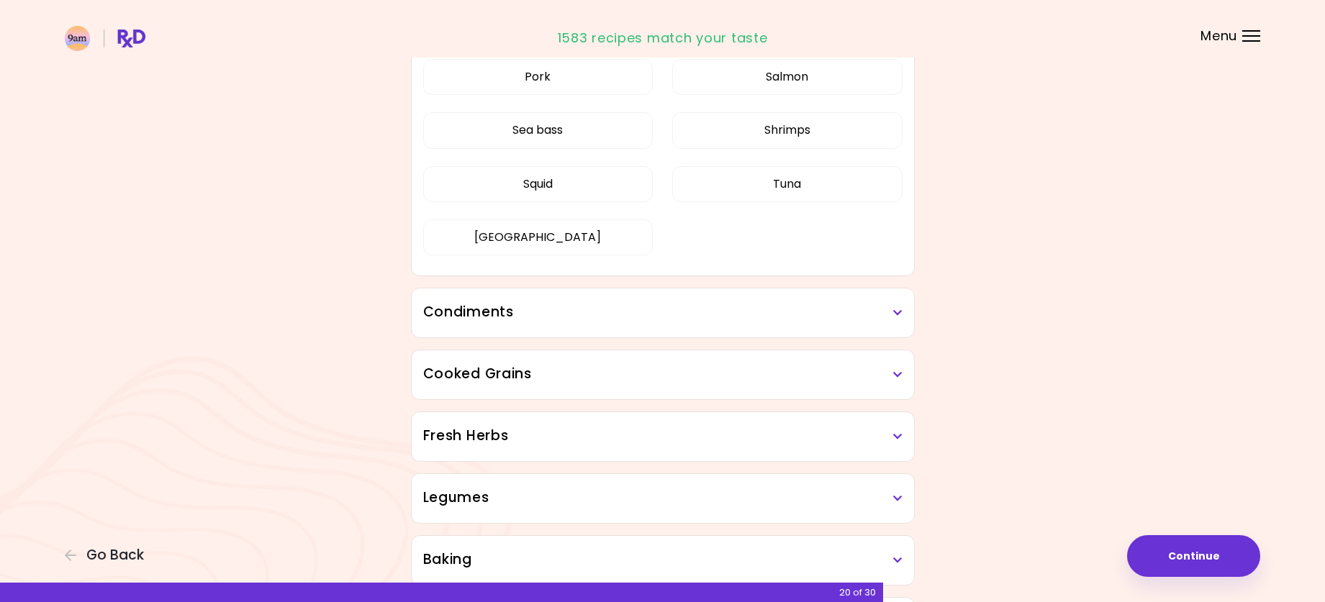
scroll to position [568, 0]
click at [621, 319] on h3 "Condiments" at bounding box center [662, 310] width 479 height 21
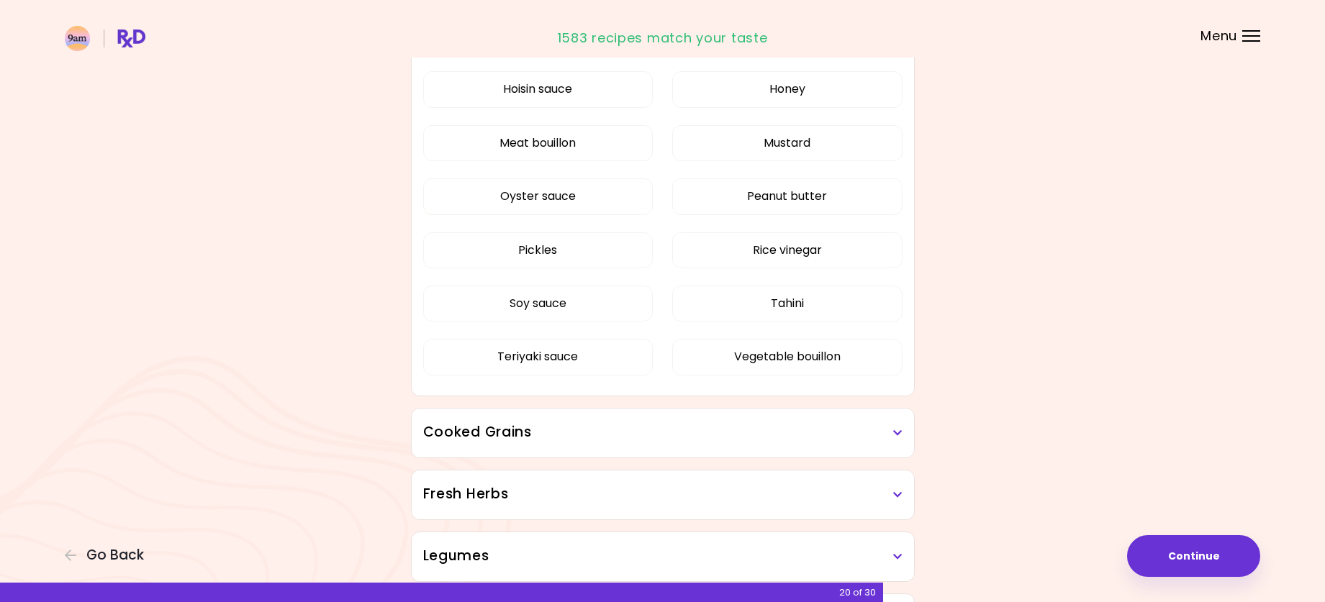
scroll to position [928, 0]
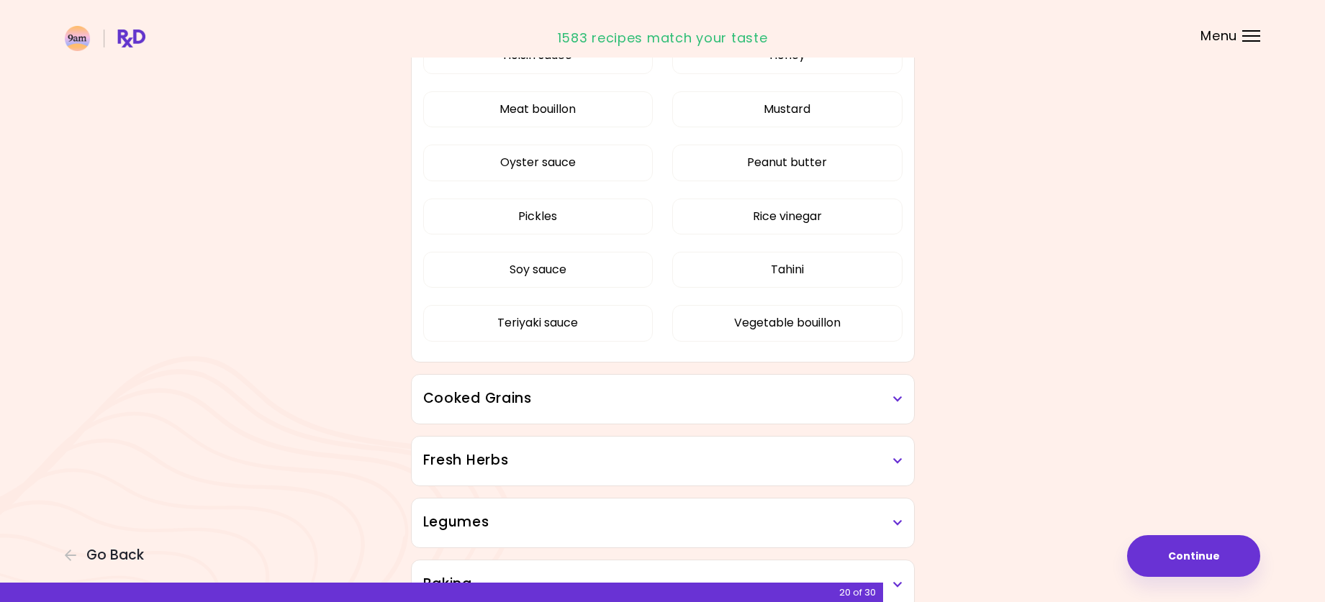
click at [585, 398] on h3 "Cooked Grains" at bounding box center [662, 399] width 479 height 21
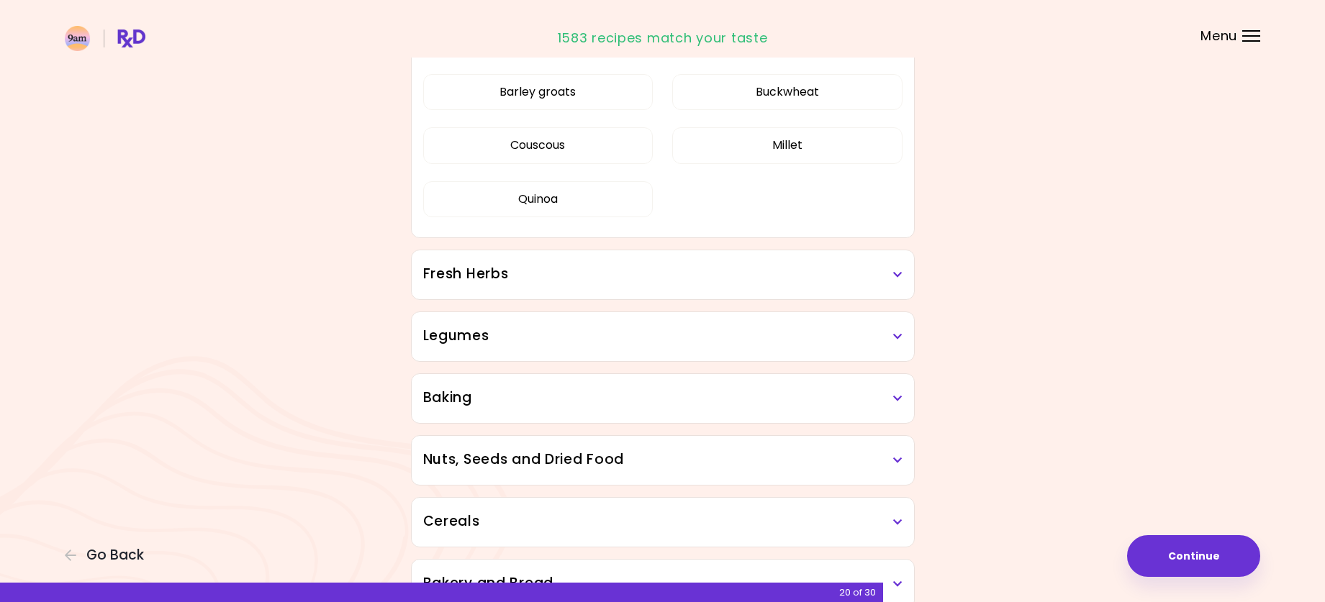
scroll to position [1288, 0]
click at [574, 270] on h3 "Fresh Herbs" at bounding box center [662, 273] width 479 height 21
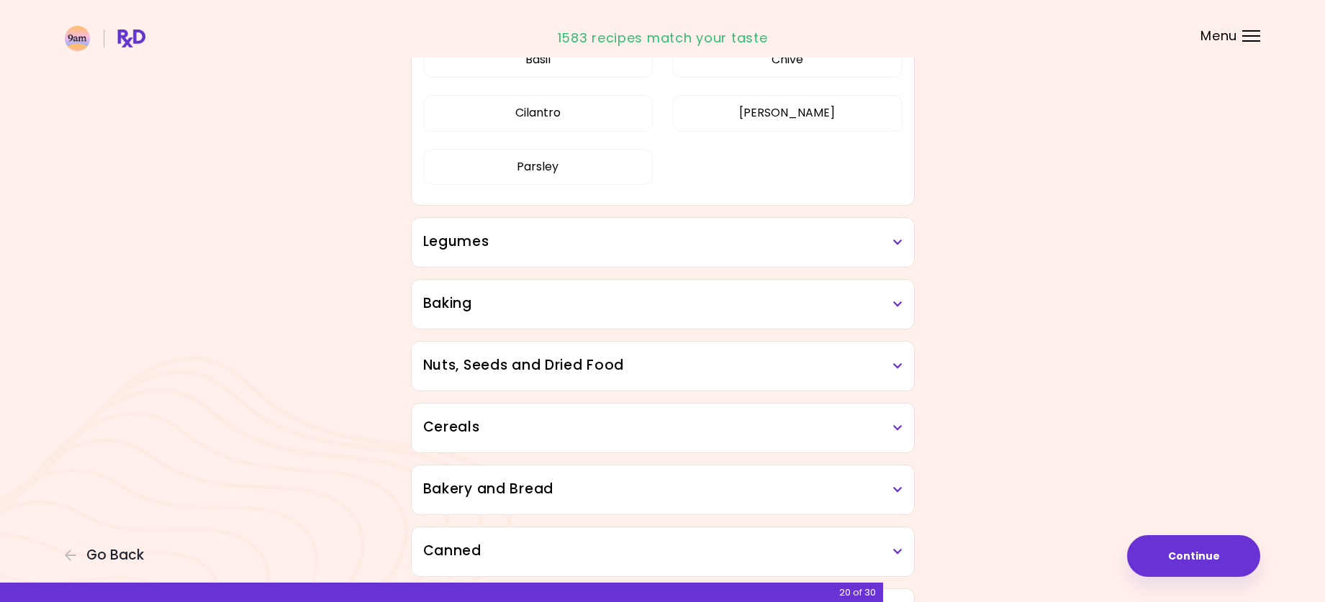
scroll to position [1576, 0]
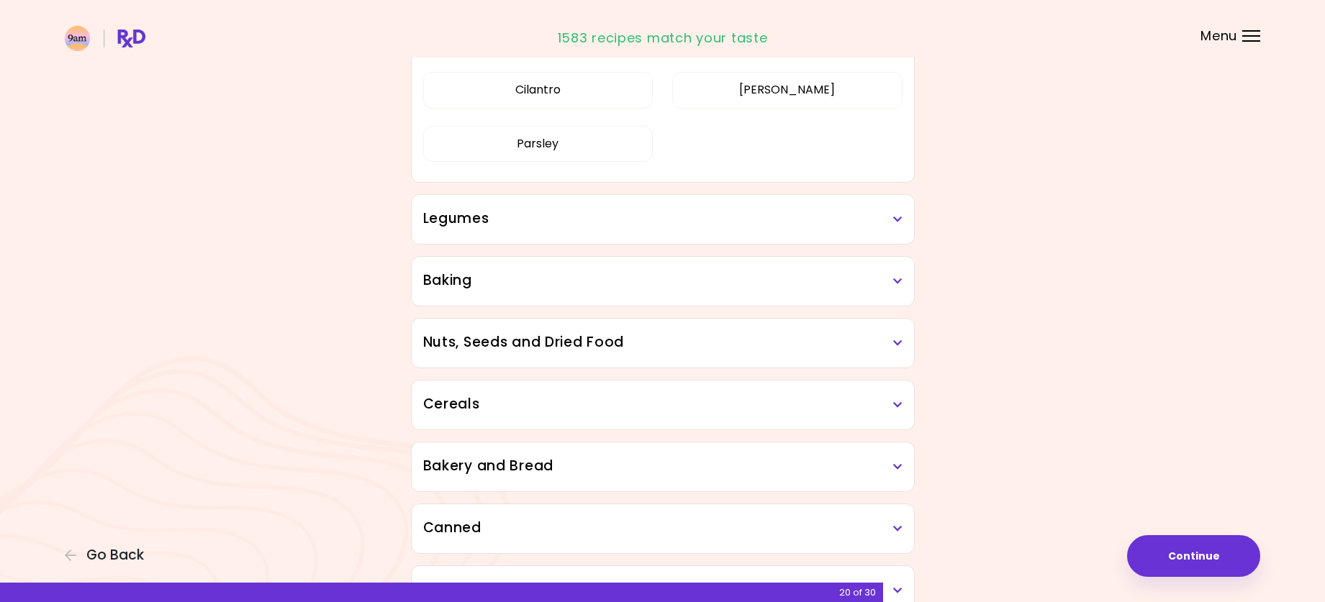
click at [584, 225] on h3 "Legumes" at bounding box center [662, 219] width 479 height 21
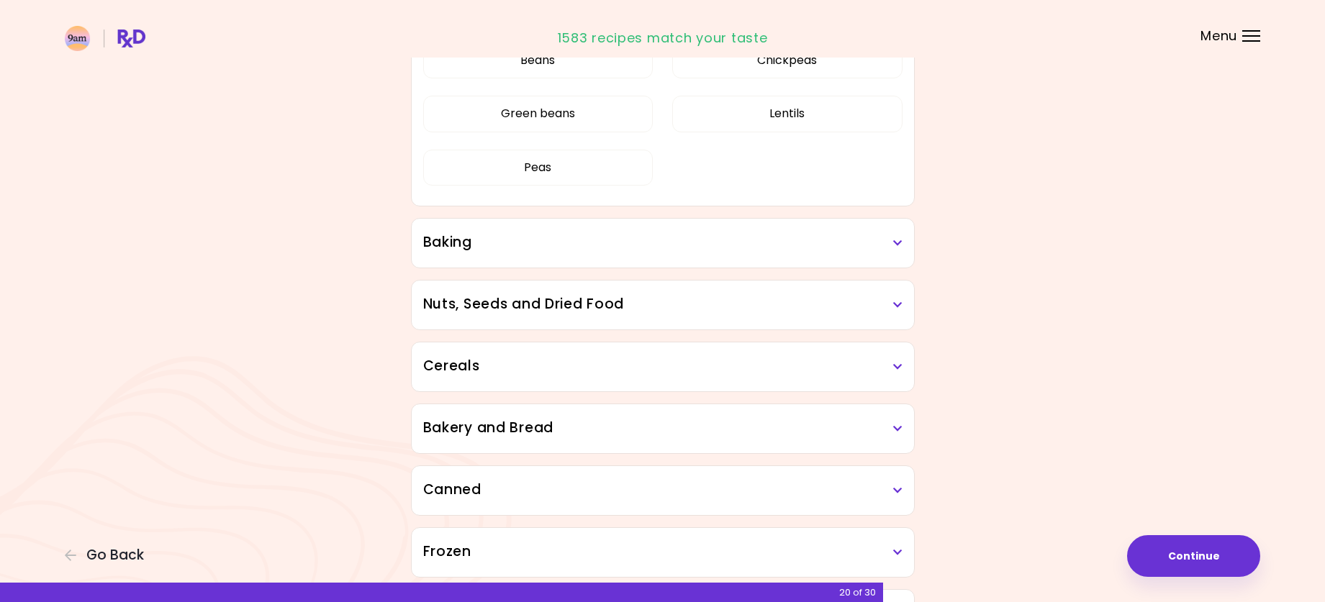
scroll to position [1791, 0]
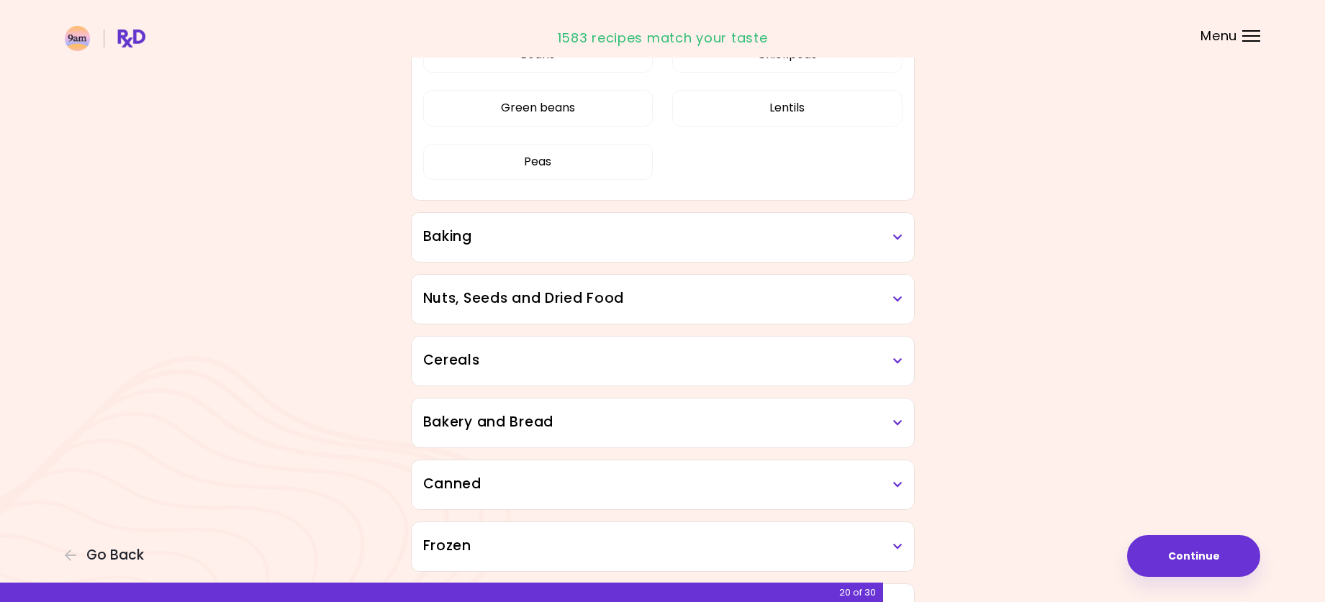
click at [621, 242] on h3 "Baking" at bounding box center [662, 237] width 479 height 21
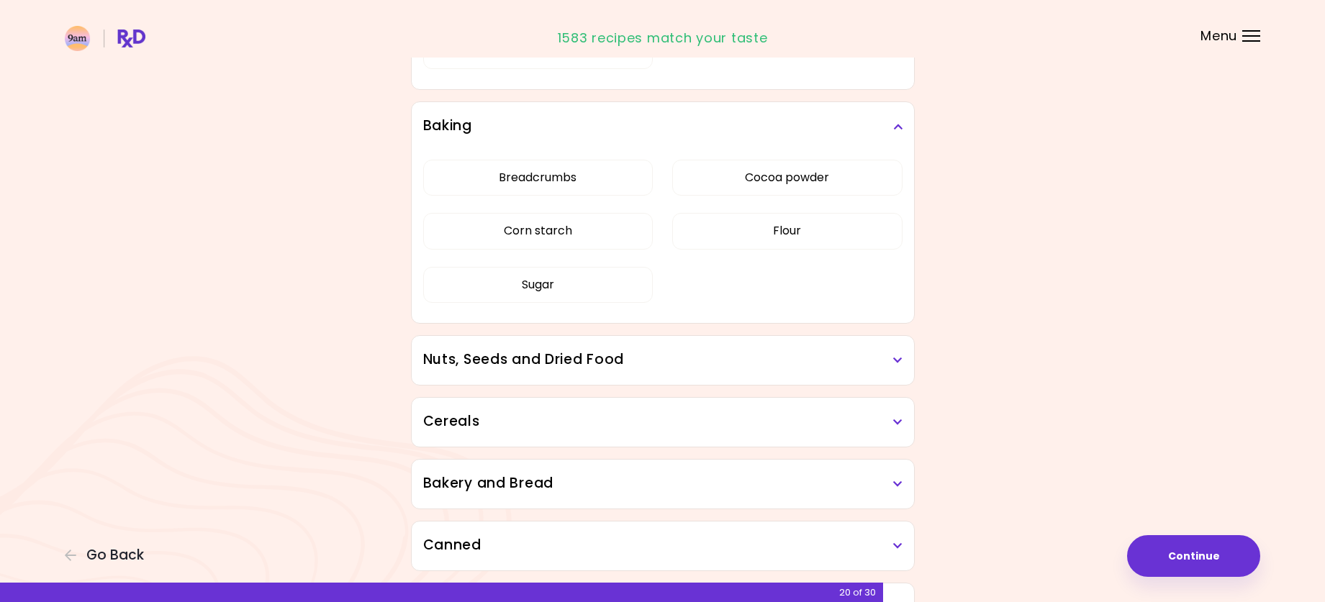
scroll to position [2074, 0]
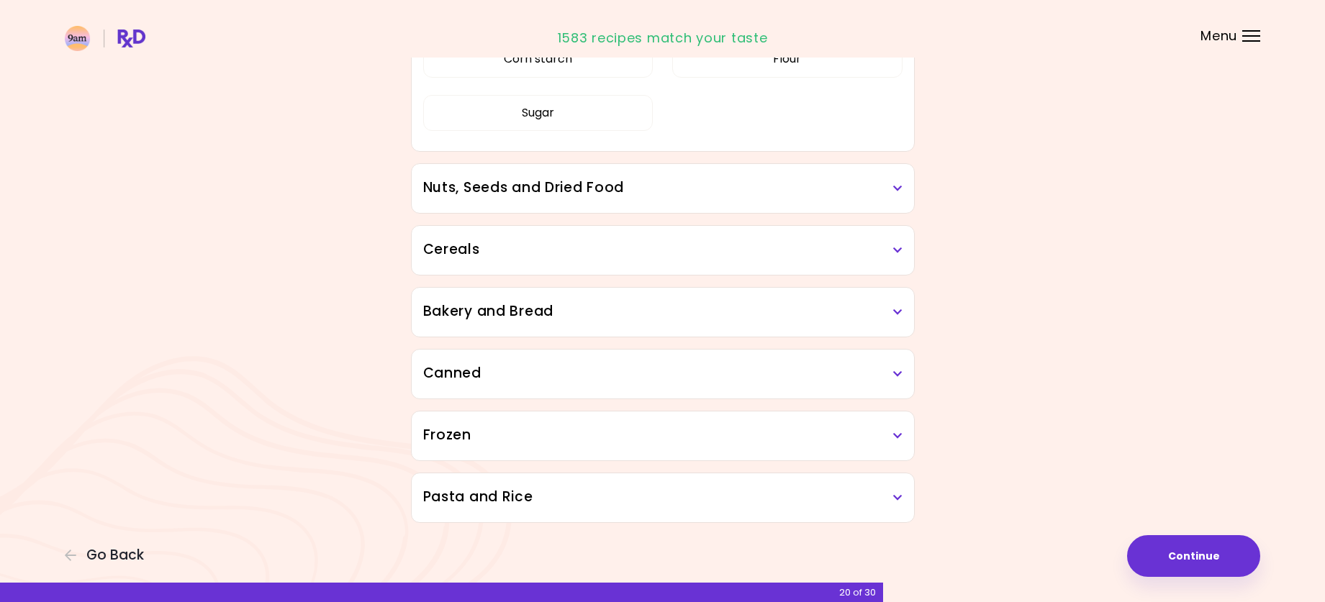
click at [605, 194] on h3 "Nuts, Seeds and Dried Food" at bounding box center [662, 188] width 479 height 21
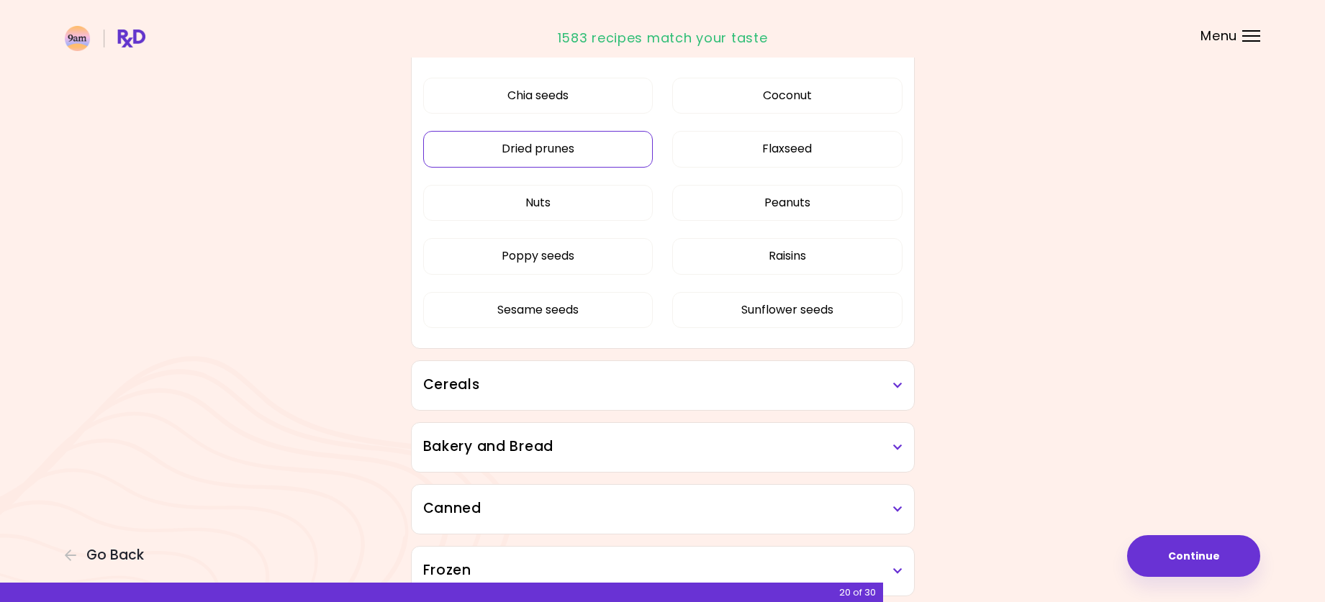
click at [579, 155] on button "Dried prunes" at bounding box center [538, 149] width 230 height 36
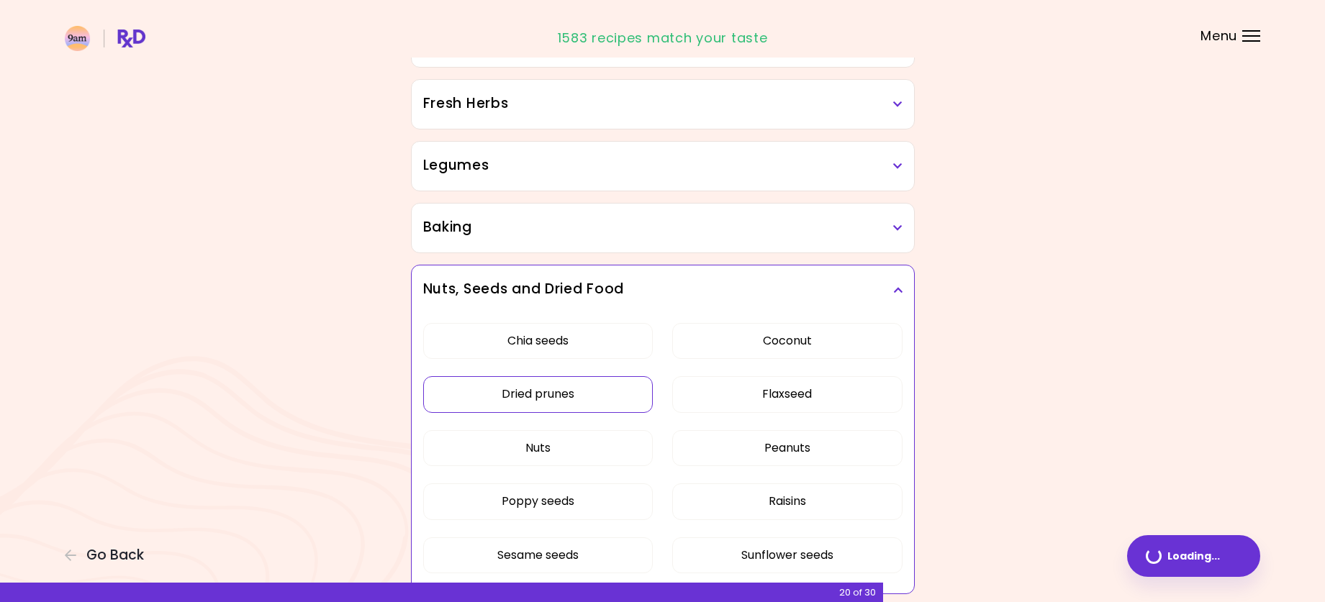
scroll to position [820, 0]
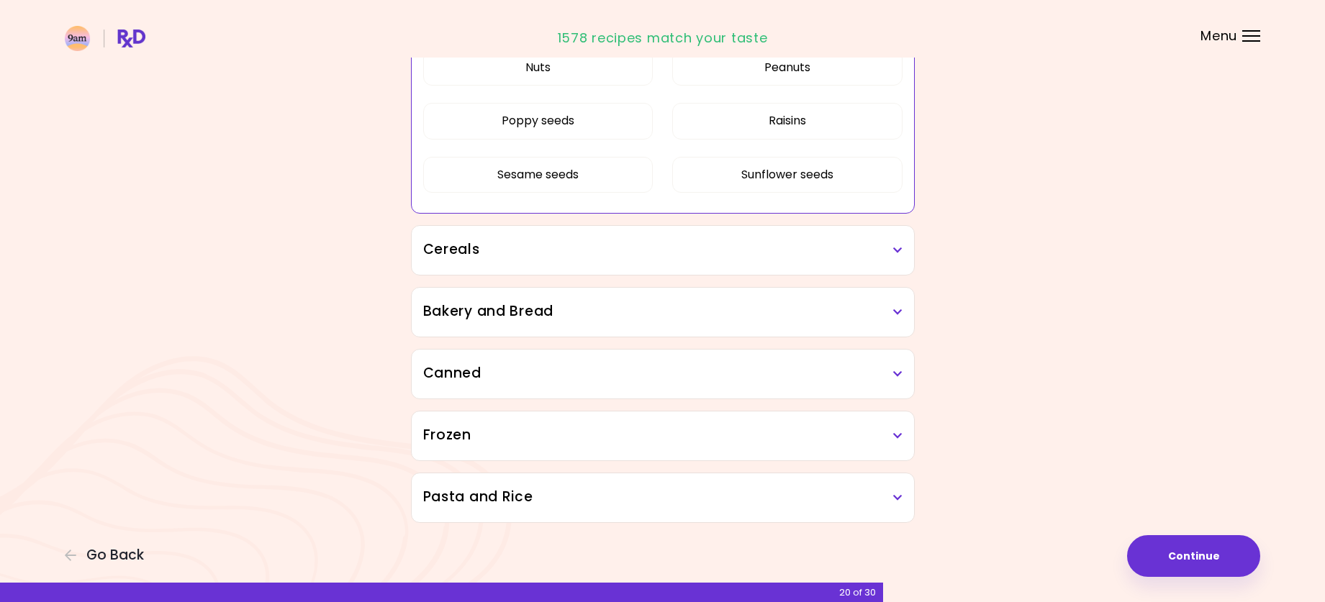
click at [626, 248] on h3 "Cereals" at bounding box center [662, 250] width 479 height 21
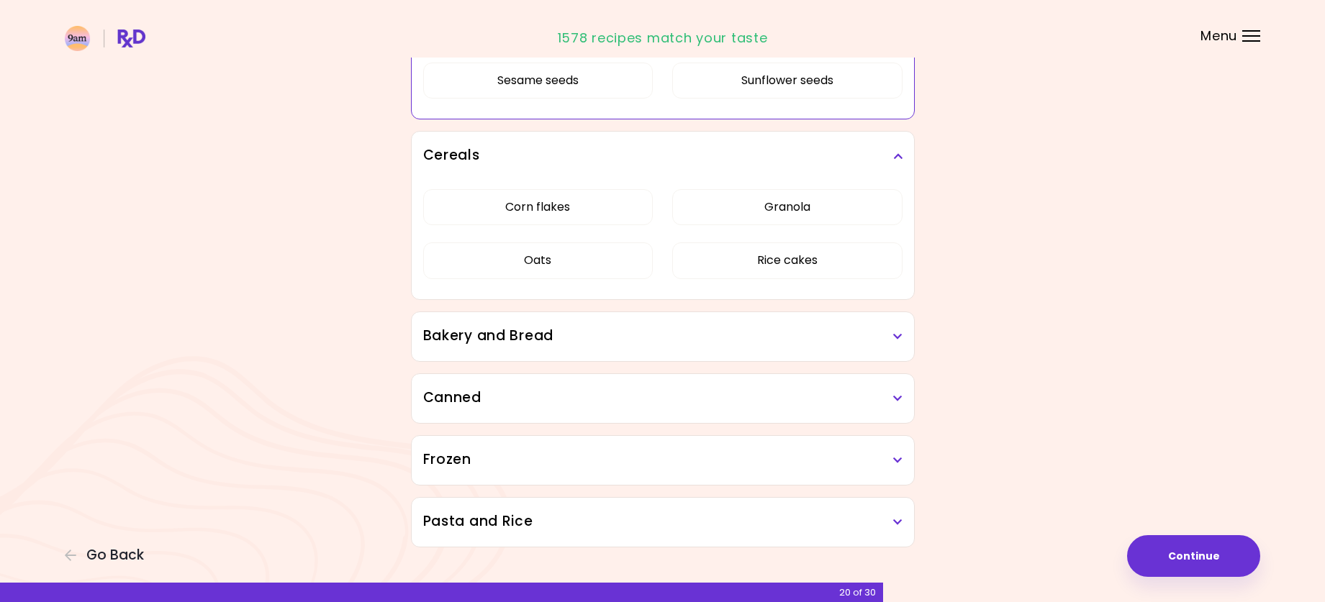
scroll to position [1065, 0]
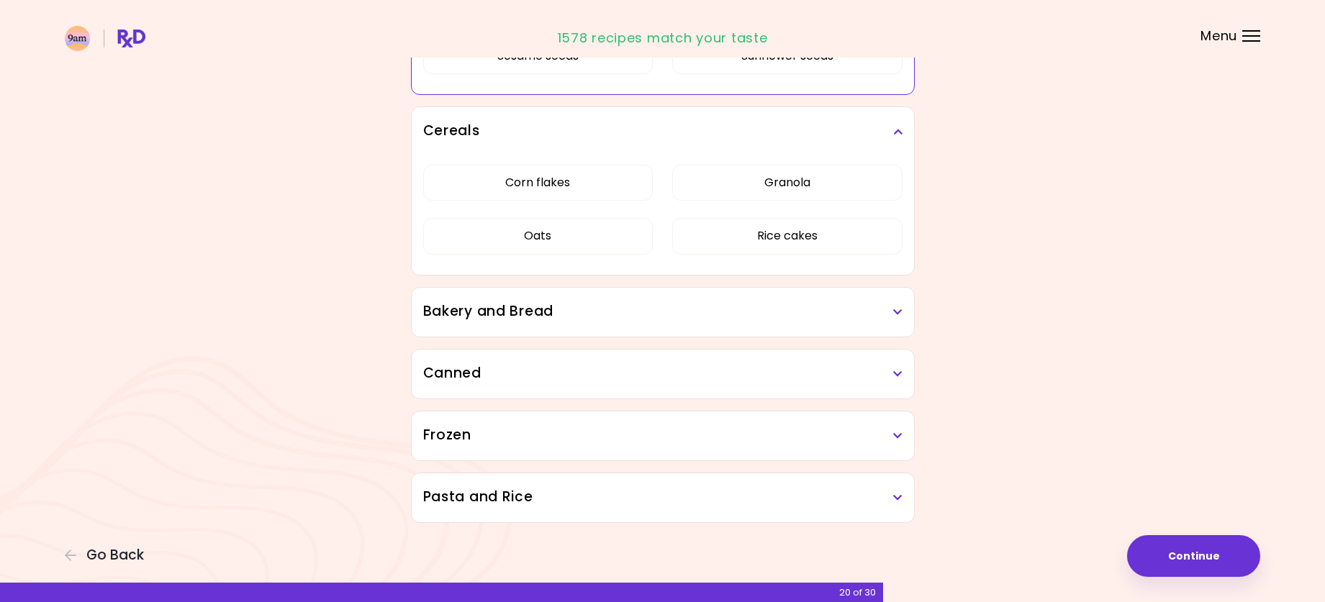
click at [623, 313] on h3 "Bakery and Bread" at bounding box center [662, 312] width 479 height 21
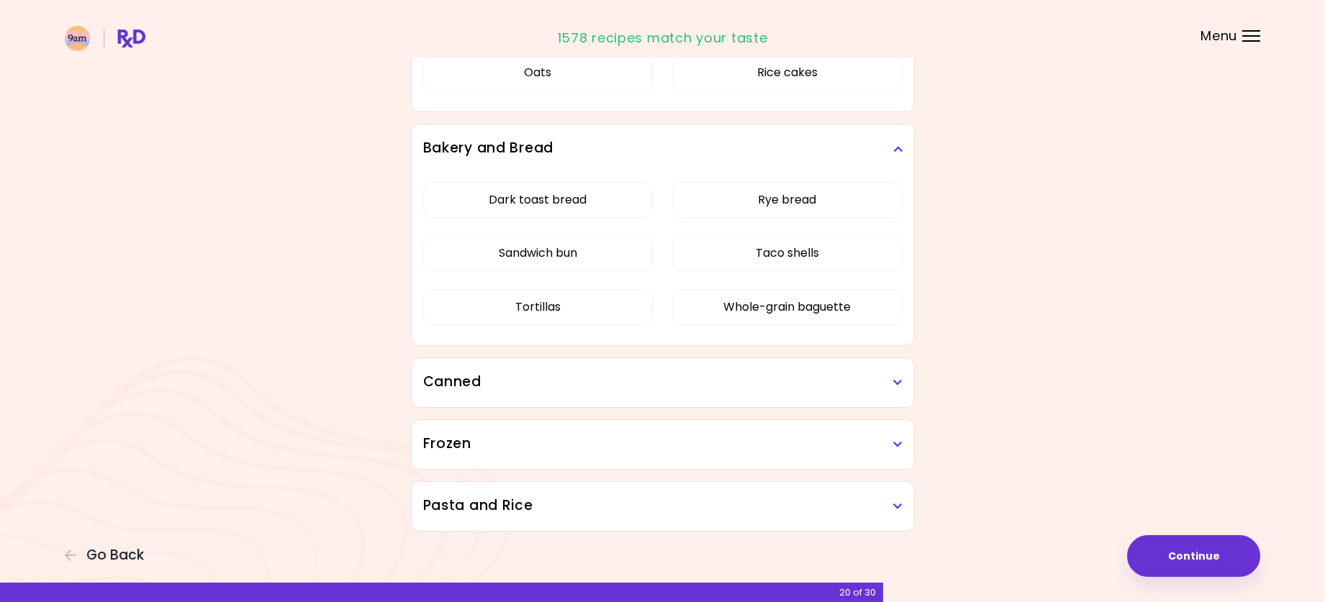
scroll to position [1237, 0]
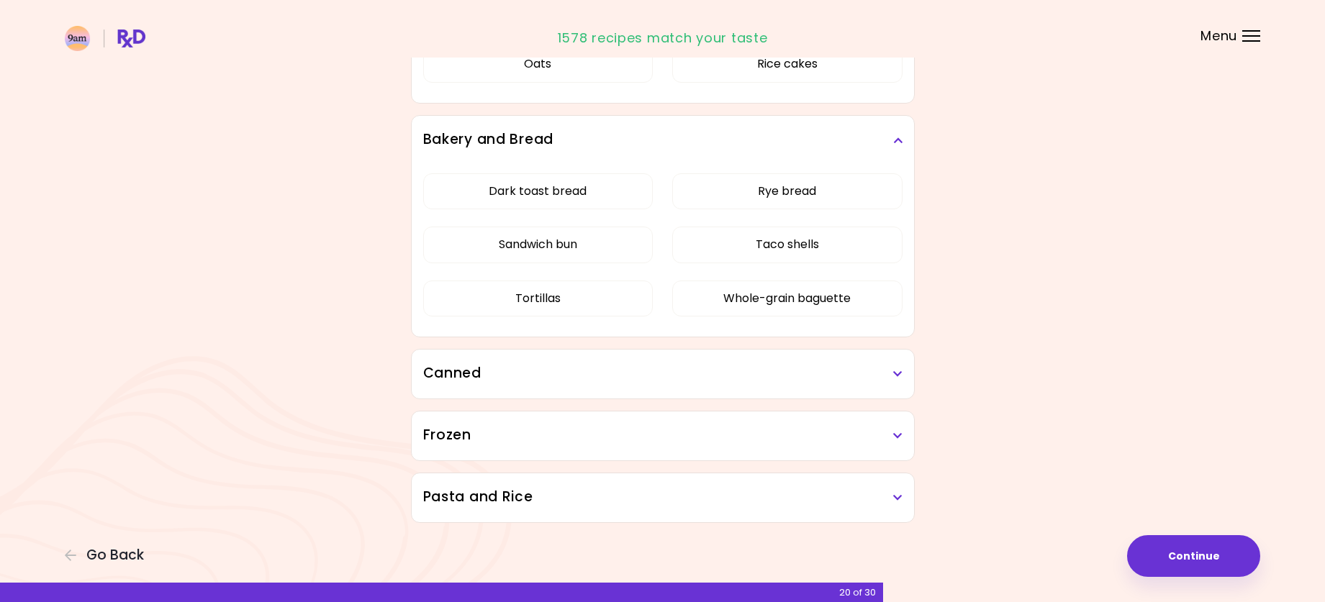
drag, startPoint x: 623, startPoint y: 376, endPoint x: 630, endPoint y: 346, distance: 31.1
click at [623, 374] on h3 "Canned" at bounding box center [662, 373] width 479 height 21
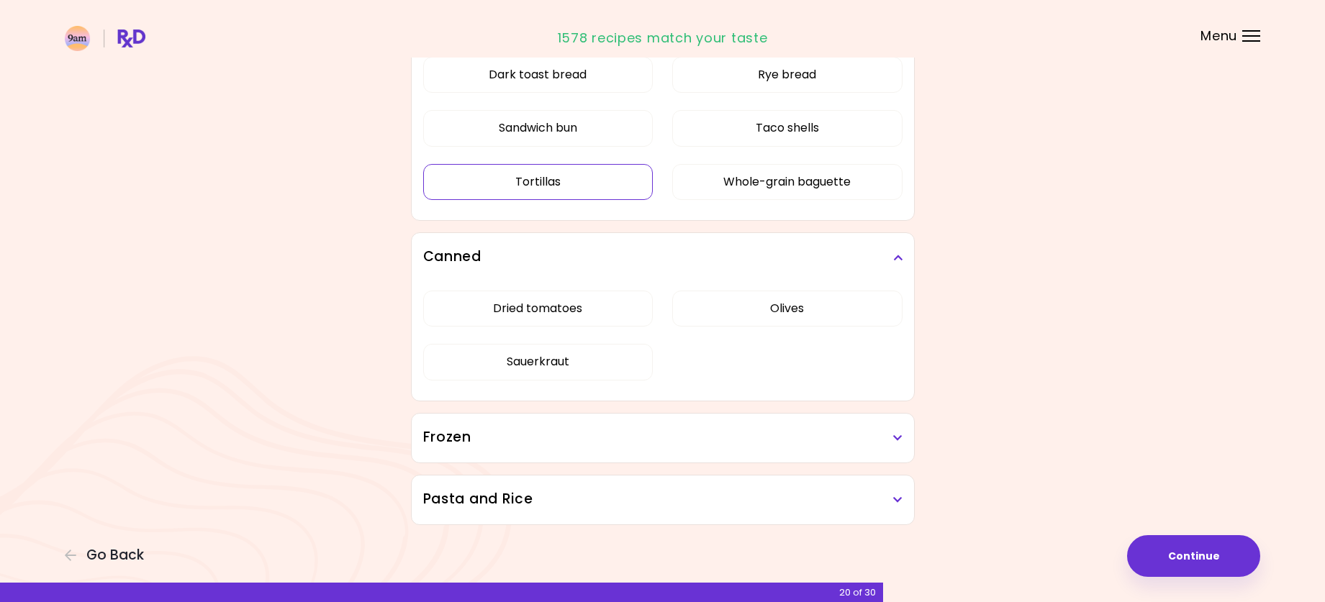
scroll to position [1356, 0]
click at [587, 360] on button "Sauerkraut" at bounding box center [538, 360] width 230 height 36
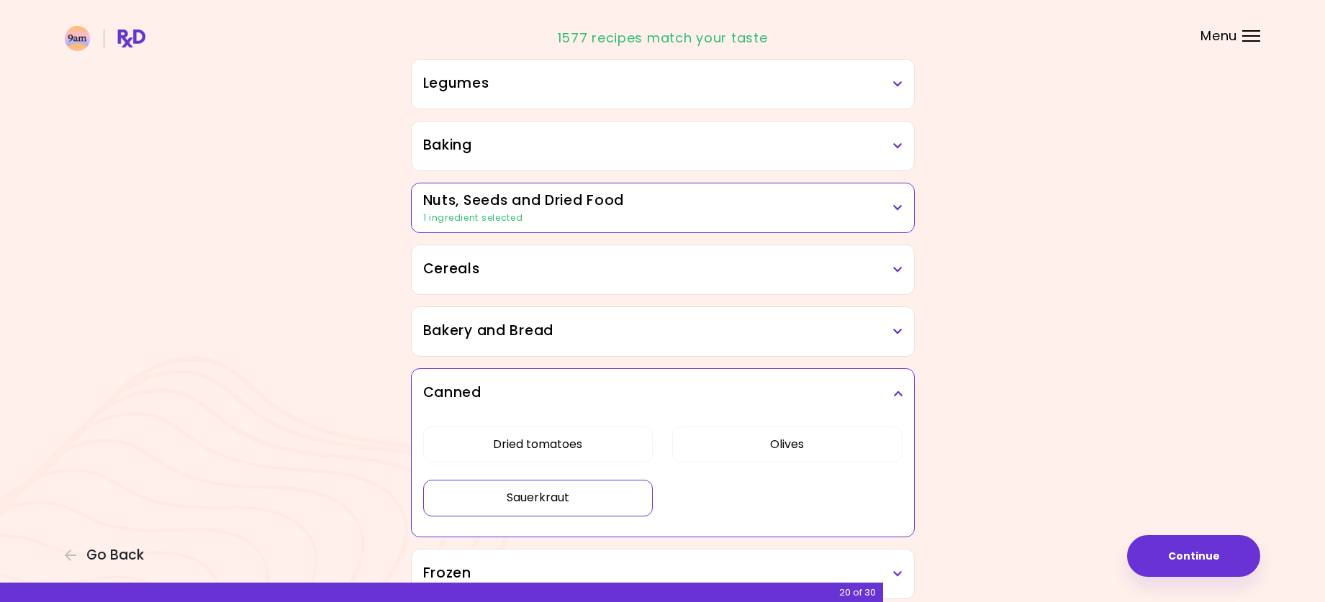
scroll to position [642, 0]
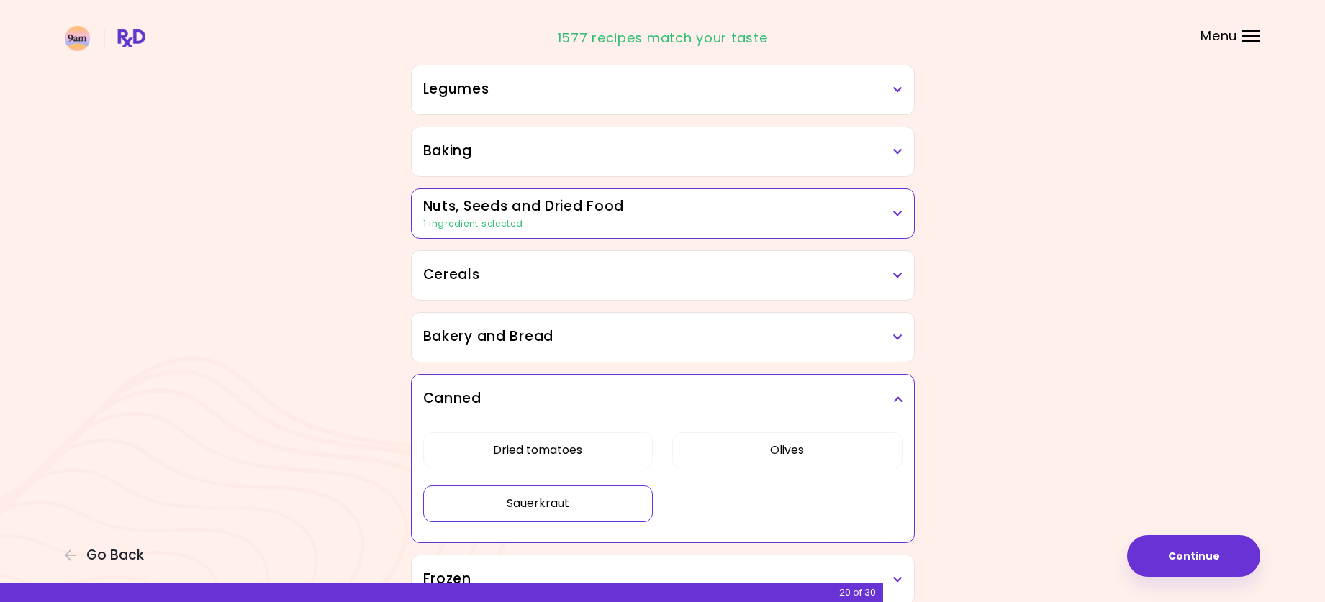
click at [640, 225] on div "1 ingredient selected" at bounding box center [662, 223] width 479 height 13
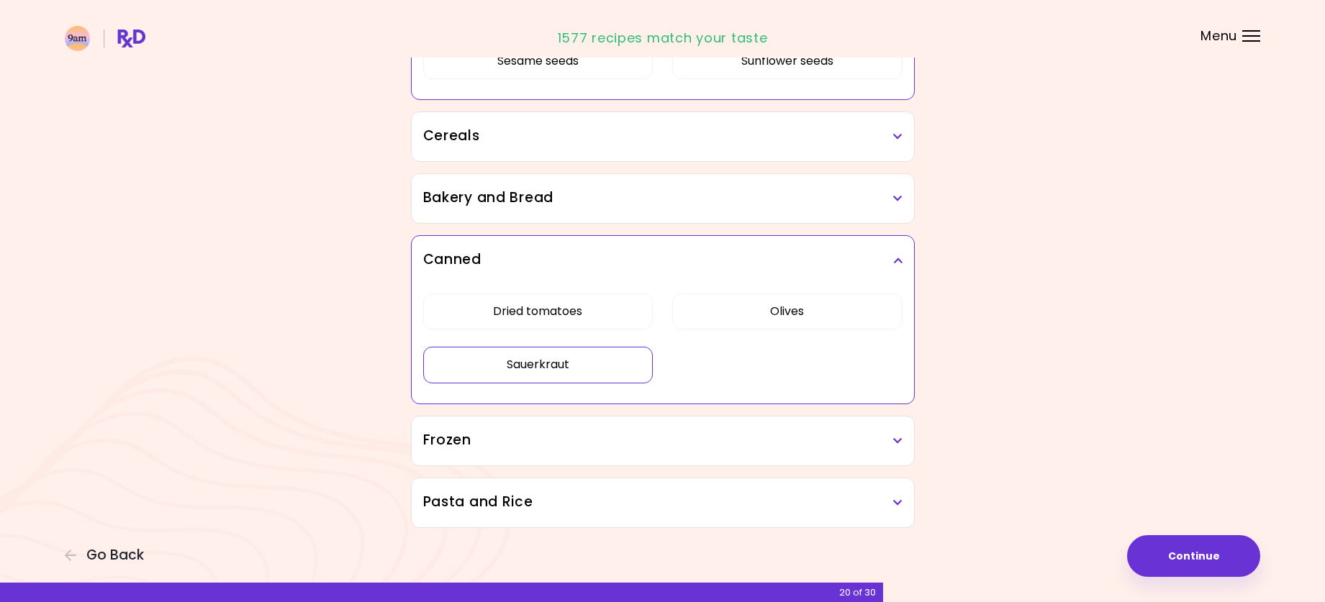
scroll to position [1065, 0]
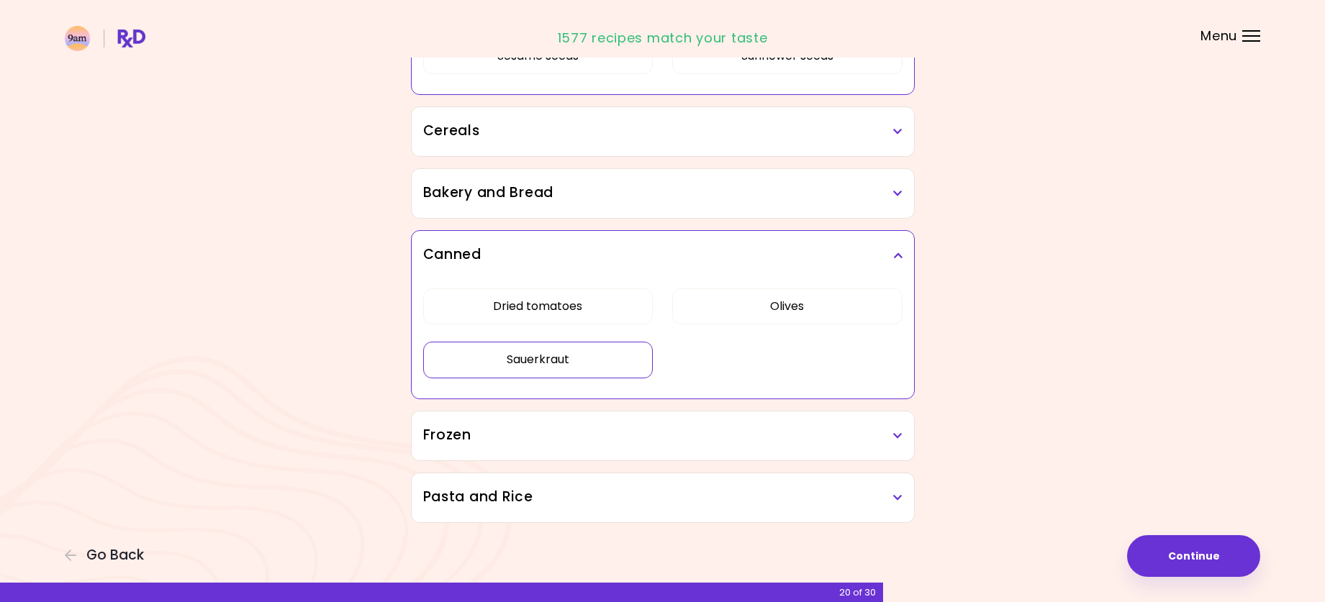
click at [631, 435] on h3 "Frozen" at bounding box center [662, 435] width 479 height 21
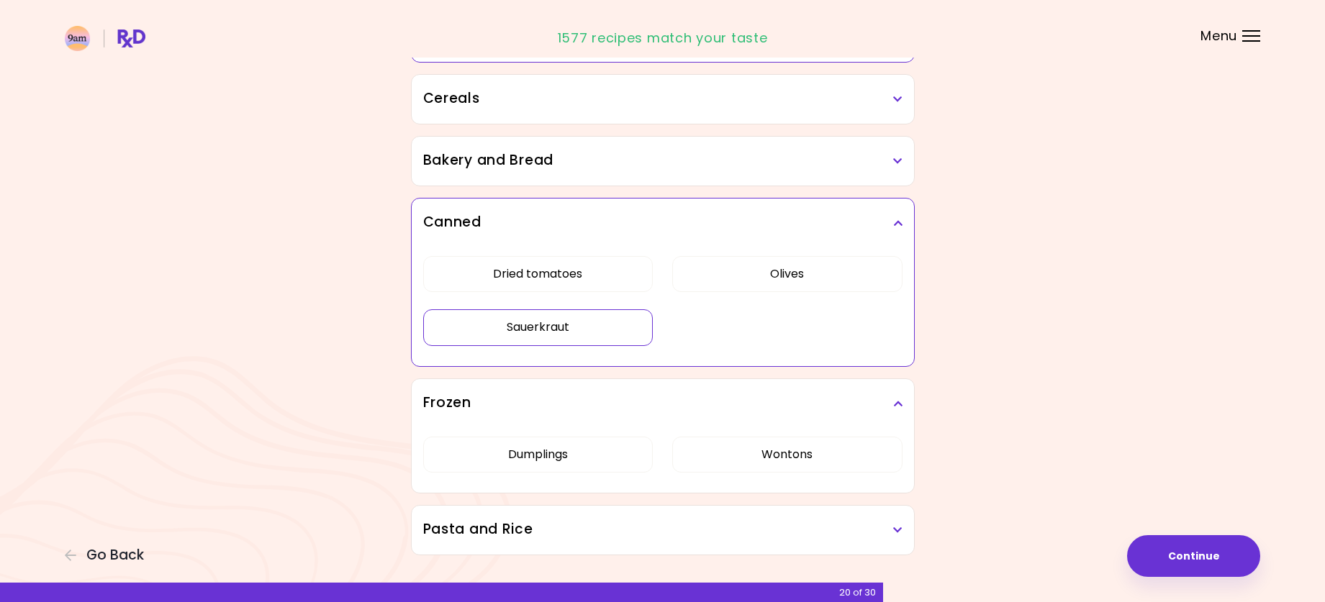
scroll to position [1130, 0]
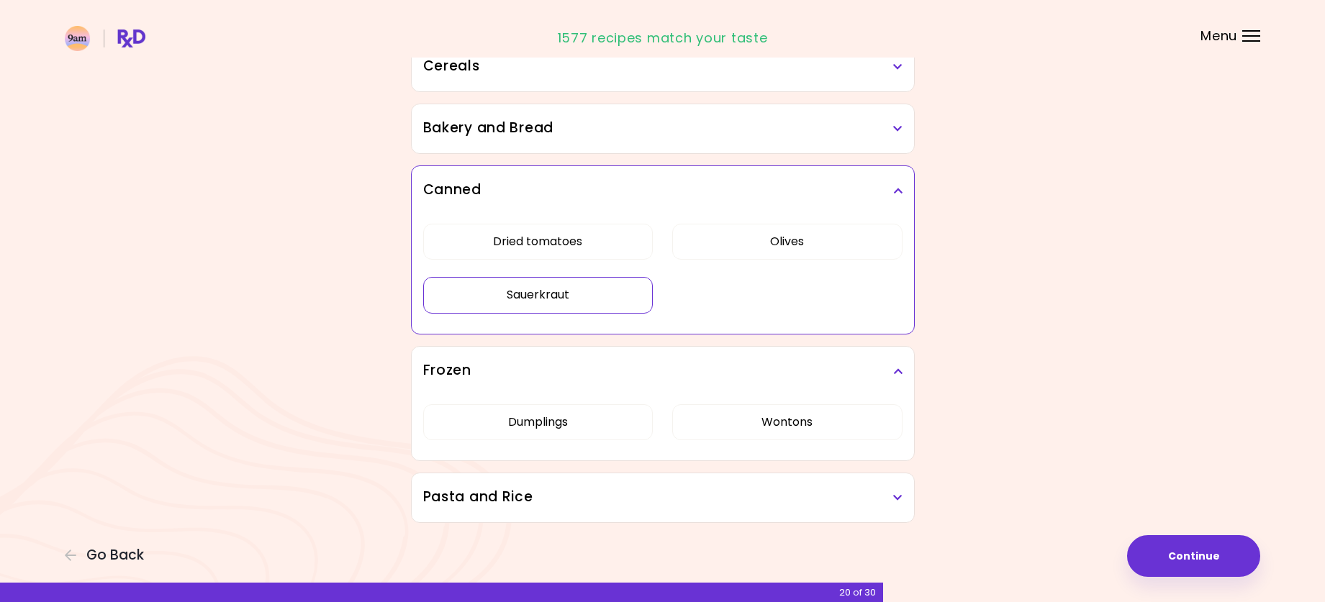
click at [637, 500] on h3 "Pasta and Rice" at bounding box center [662, 497] width 479 height 21
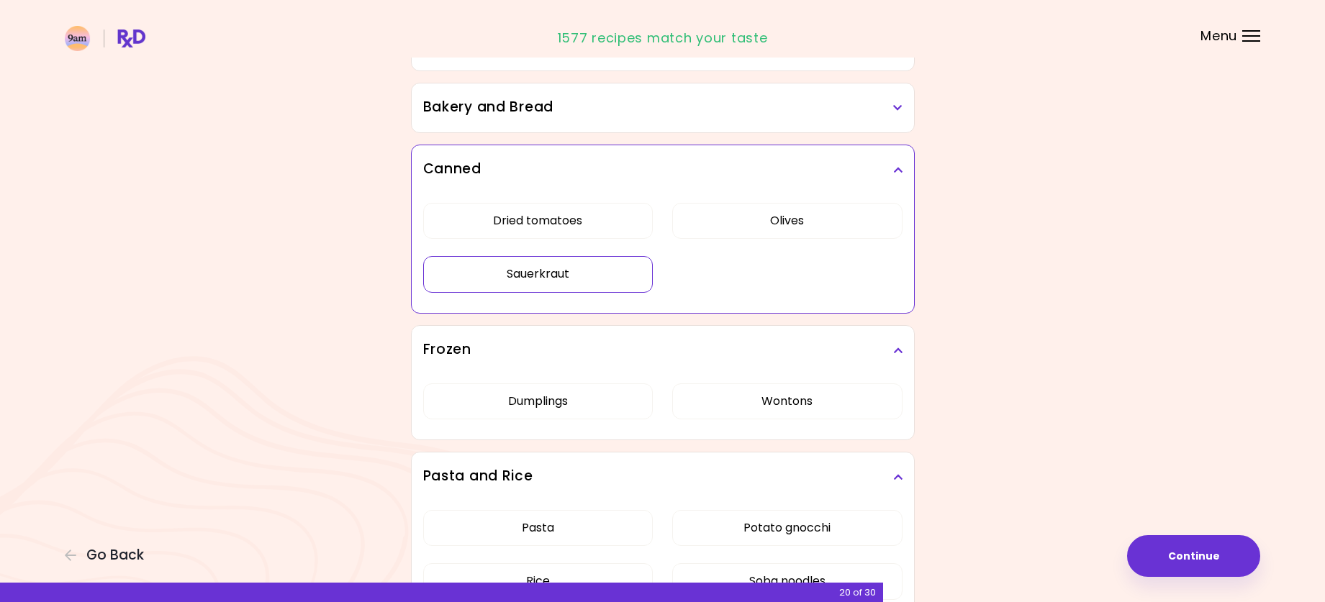
scroll to position [1249, 0]
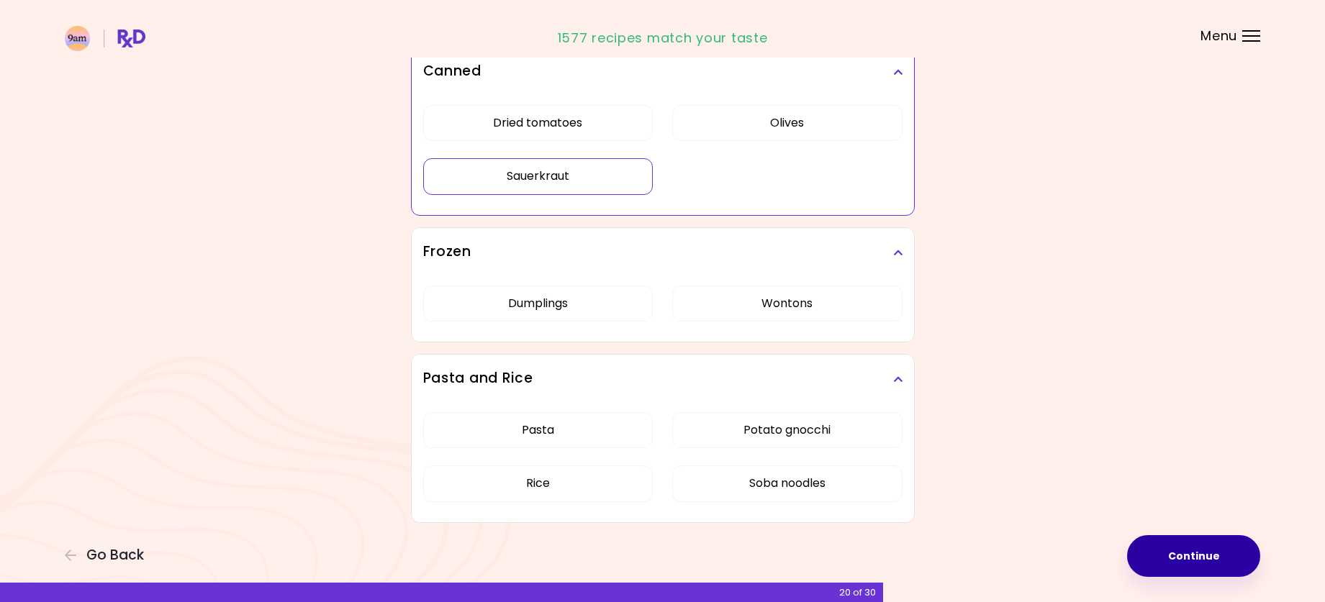
click at [1148, 547] on button "Continue" at bounding box center [1193, 556] width 133 height 42
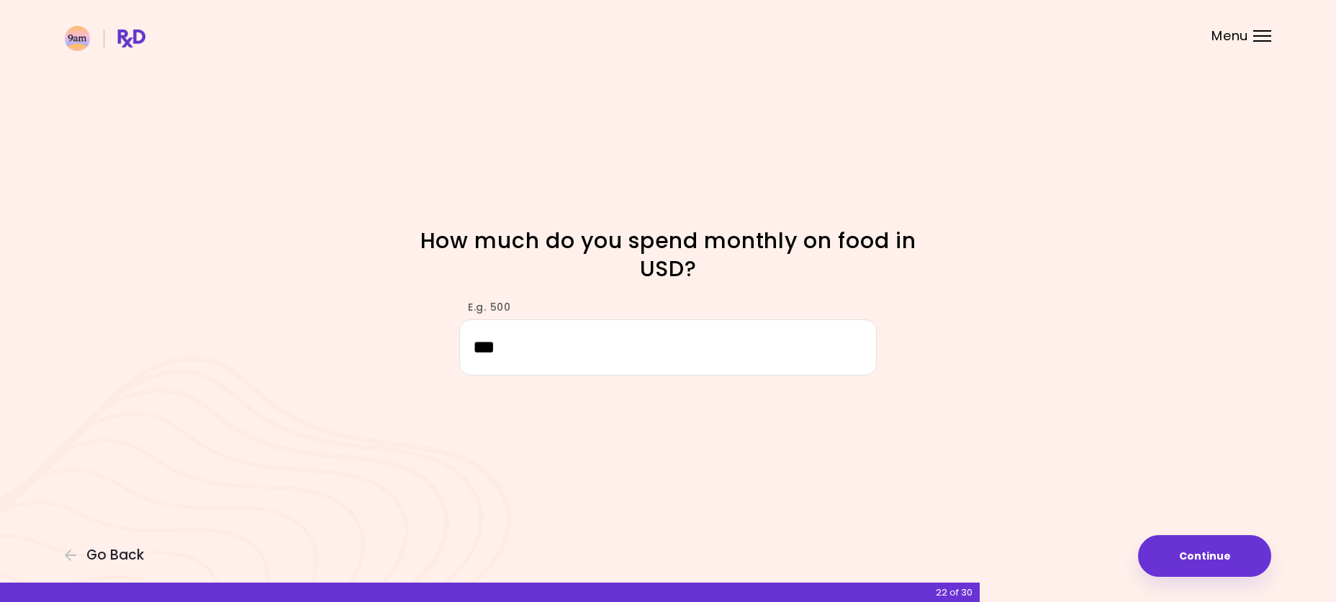
type input "***"
click at [1044, 268] on div "Focusable invisible element How much do you spend monthly on food in USD? E.g. …" at bounding box center [668, 301] width 1336 height 602
click at [1196, 557] on button "Continue" at bounding box center [1204, 556] width 133 height 42
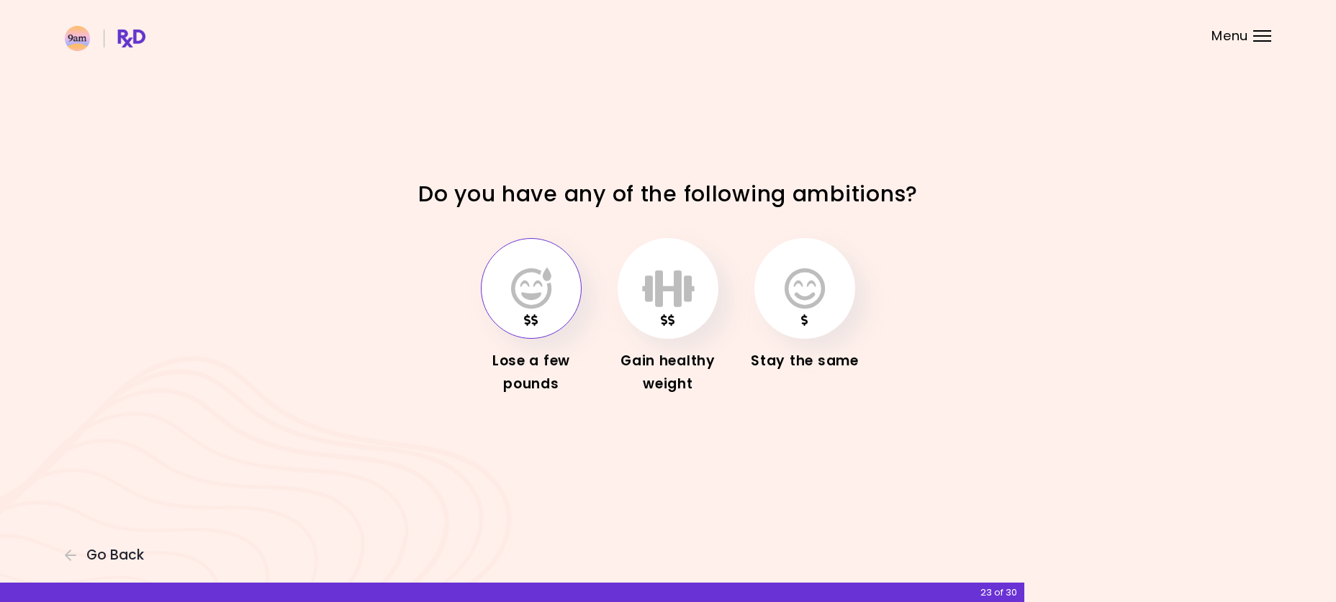
click at [515, 312] on button "button" at bounding box center [531, 288] width 101 height 101
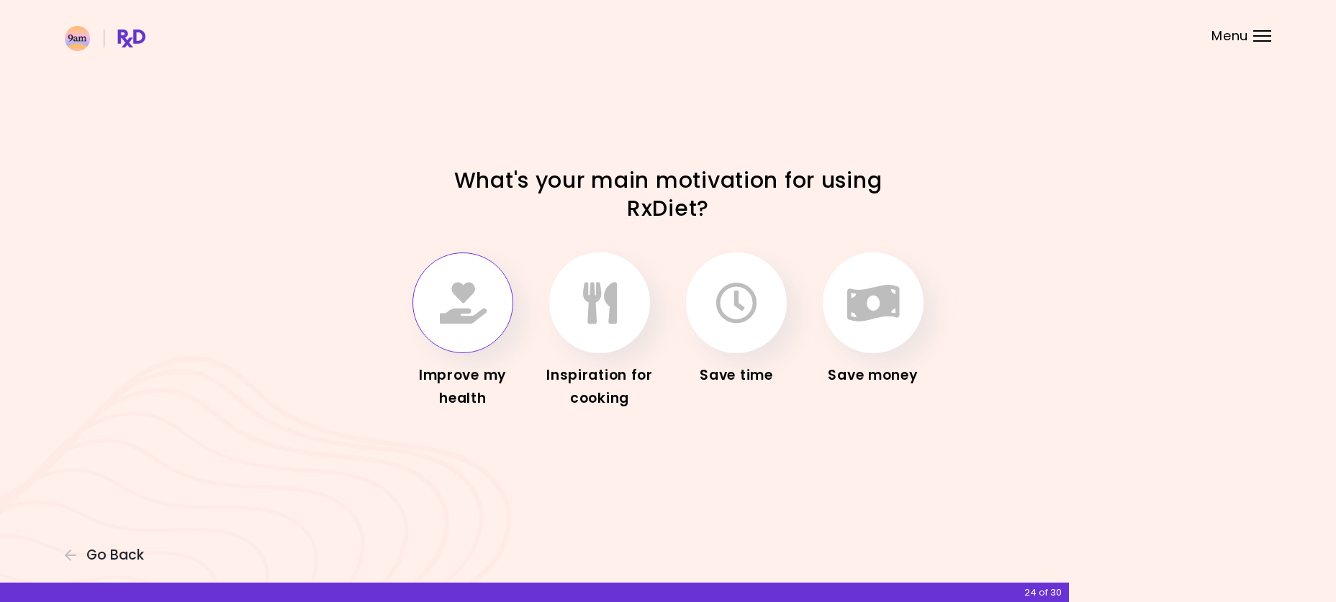
click at [440, 335] on button "button" at bounding box center [462, 303] width 101 height 101
